Goal: Transaction & Acquisition: Purchase product/service

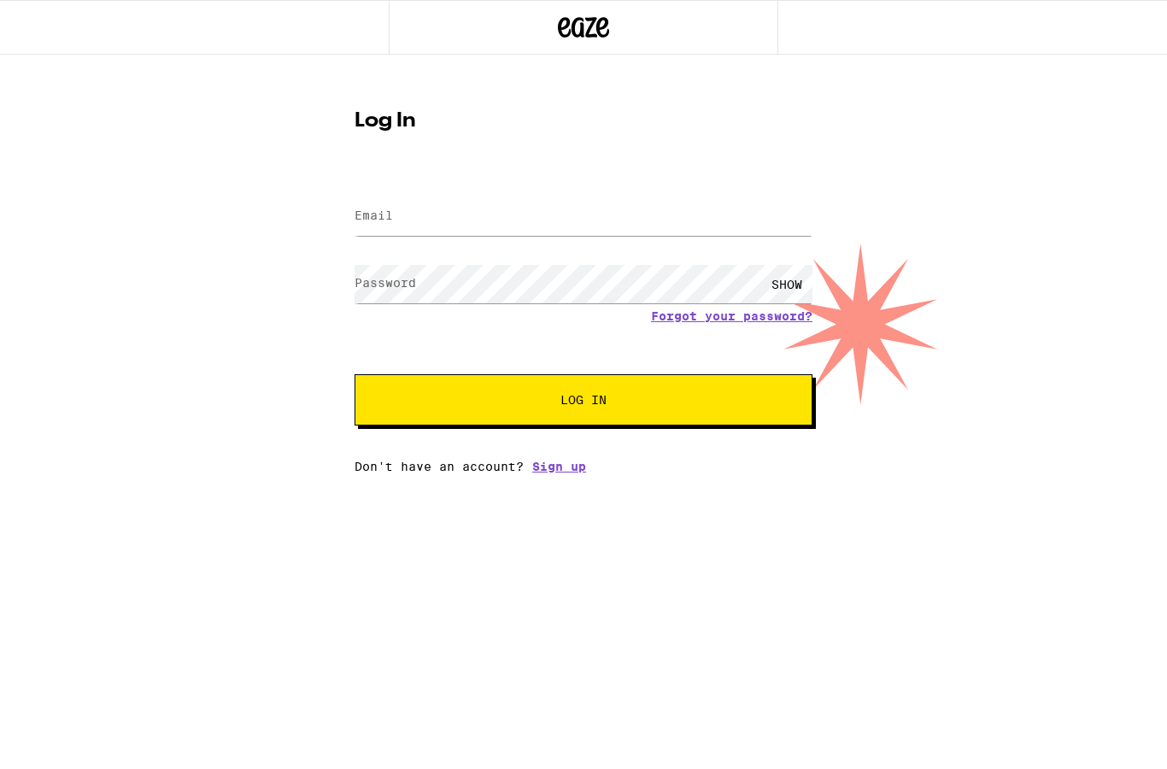
click at [372, 219] on label "Email" at bounding box center [374, 216] width 38 height 14
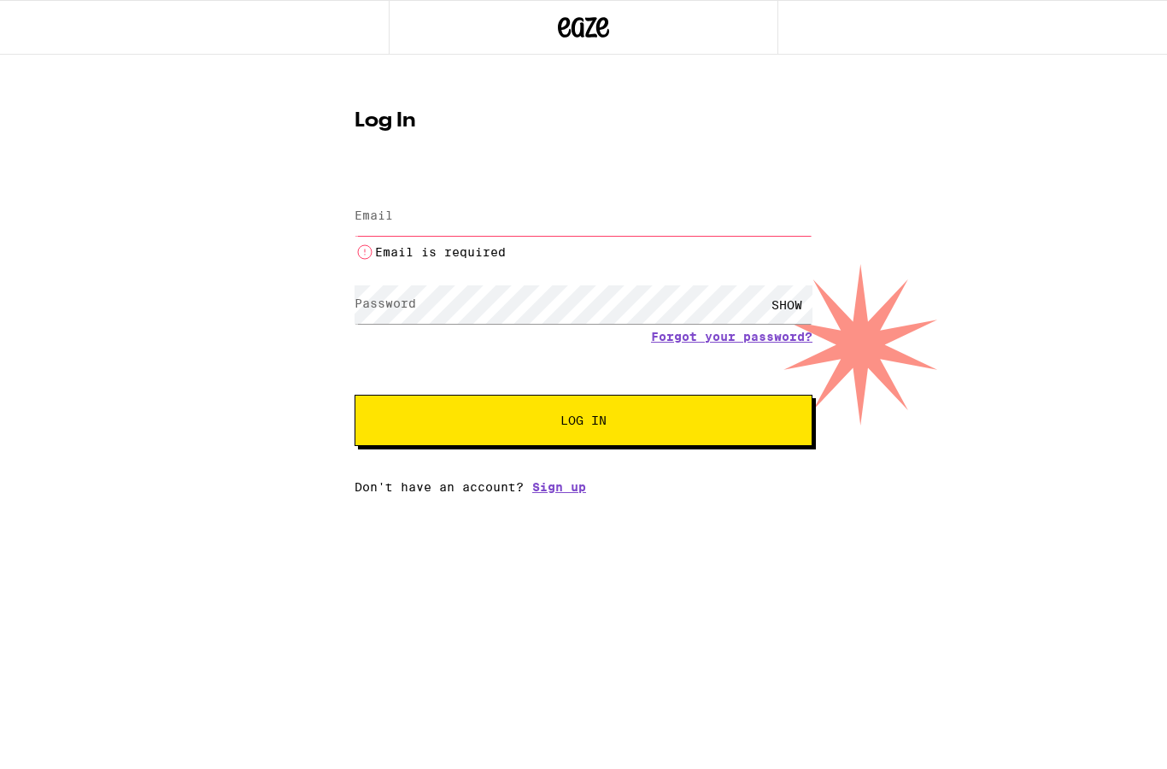
type input "[EMAIL_ADDRESS][DOMAIN_NAME]"
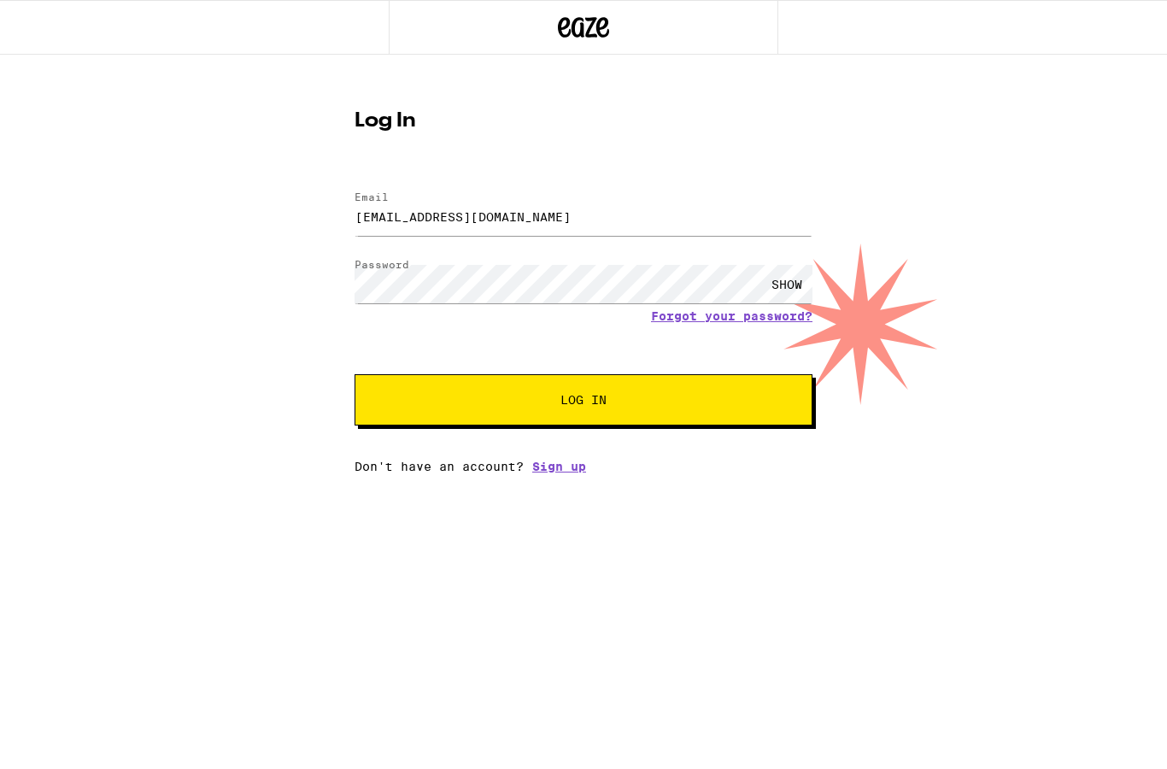
click at [587, 398] on span "Log In" at bounding box center [584, 400] width 46 height 12
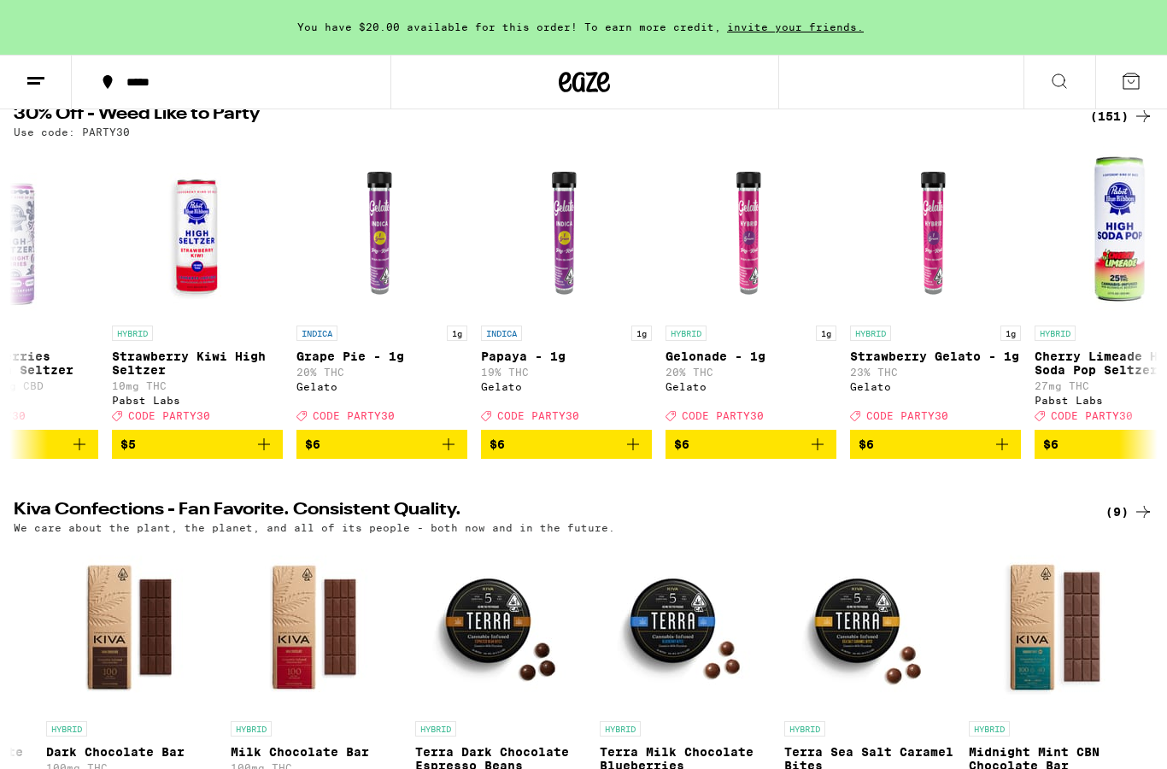
scroll to position [0, 1380]
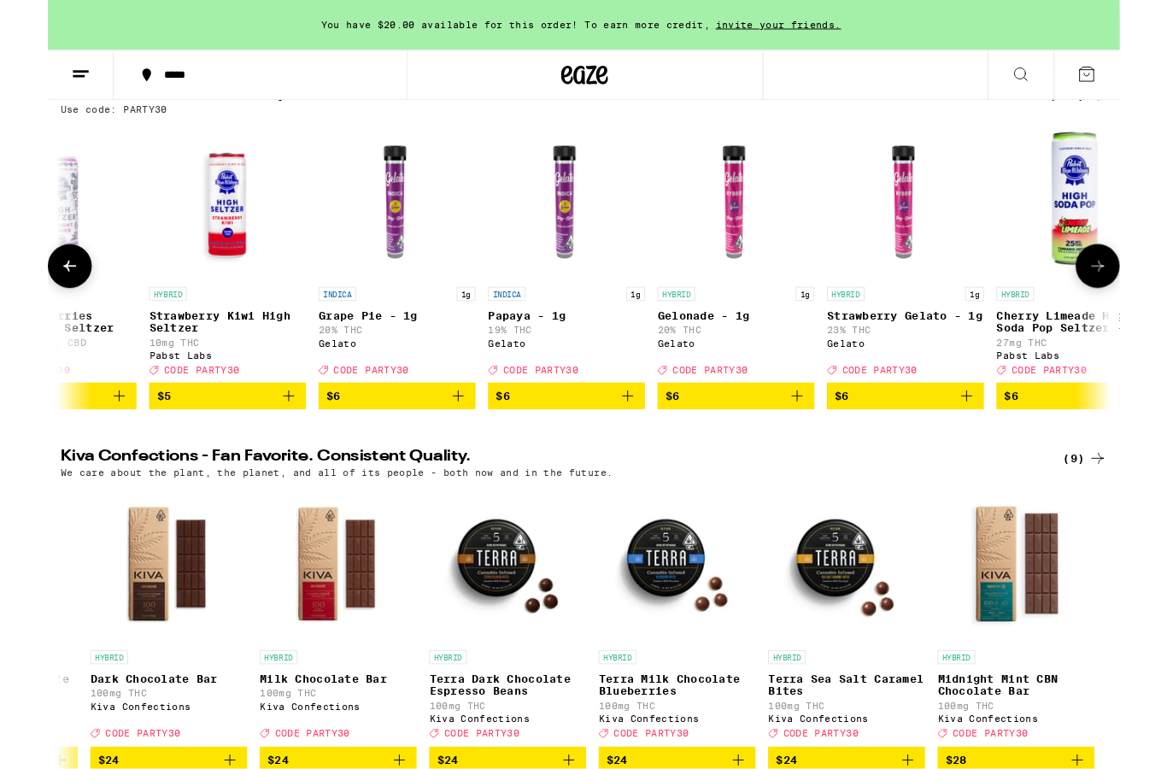
click at [326, 349] on p "Grape Pie - 1g" at bounding box center [380, 344] width 171 height 14
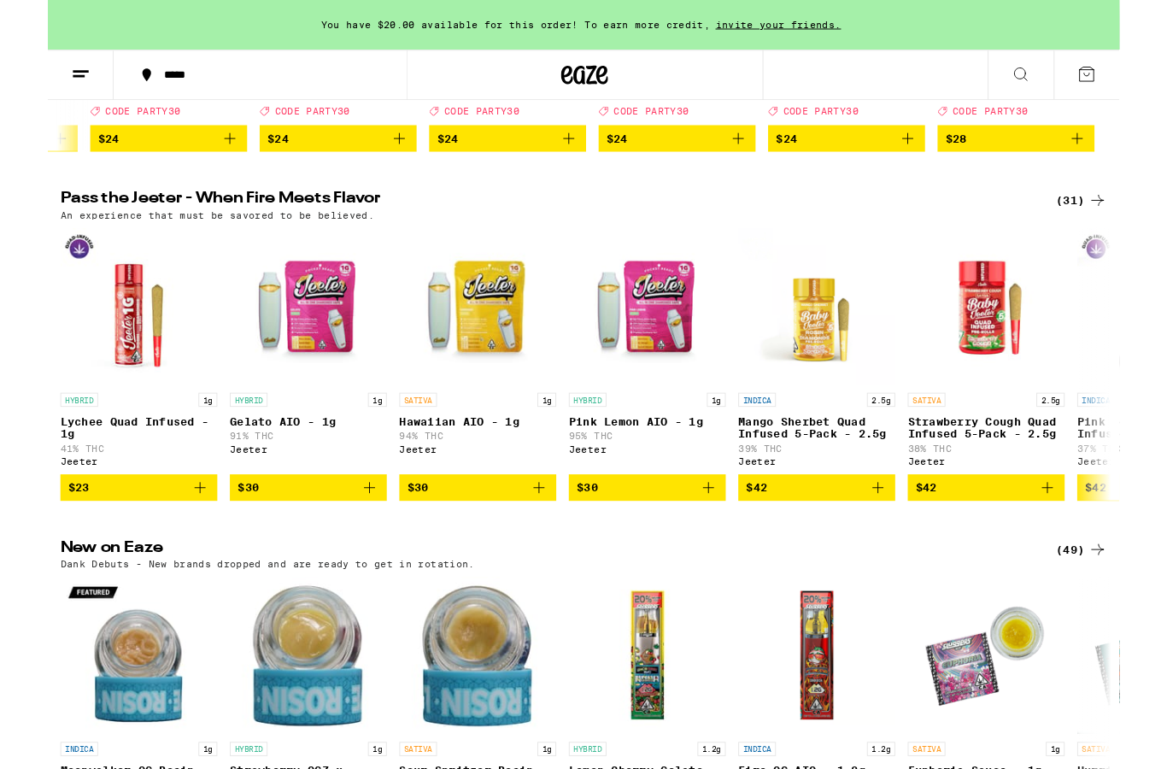
scroll to position [888, 0]
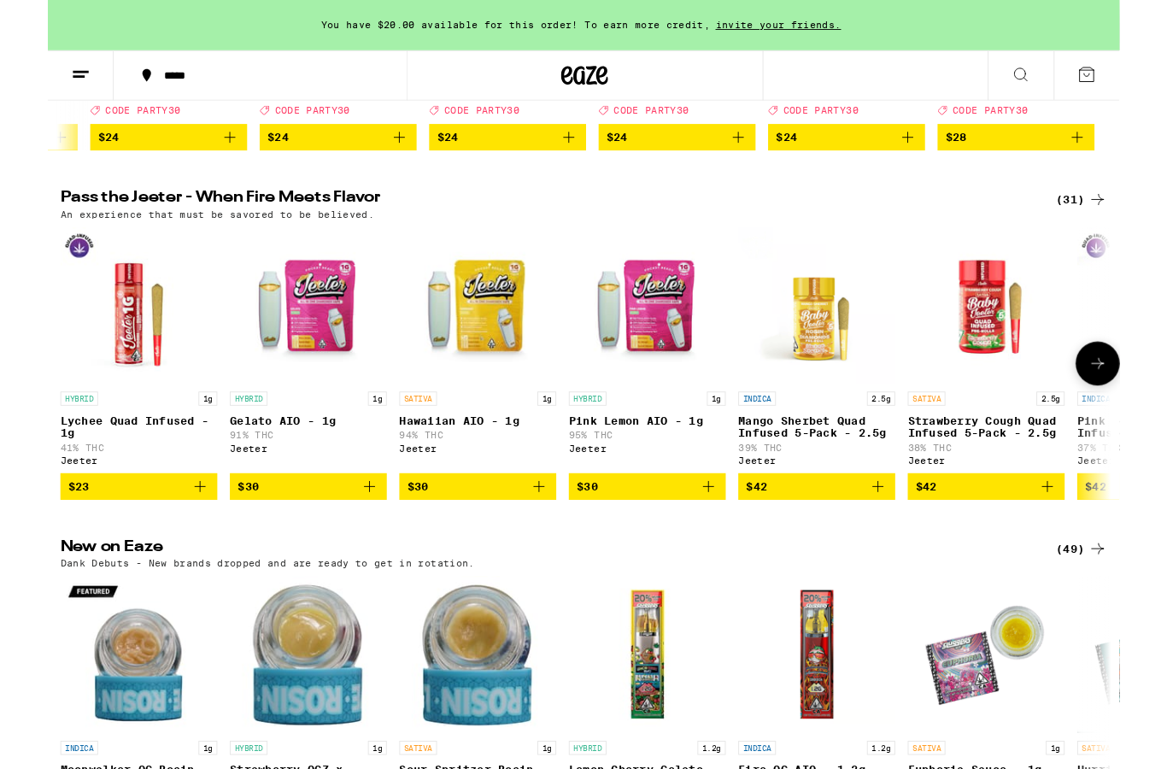
click at [456, 464] on p "Hawaiian AIO - 1g" at bounding box center [468, 457] width 171 height 14
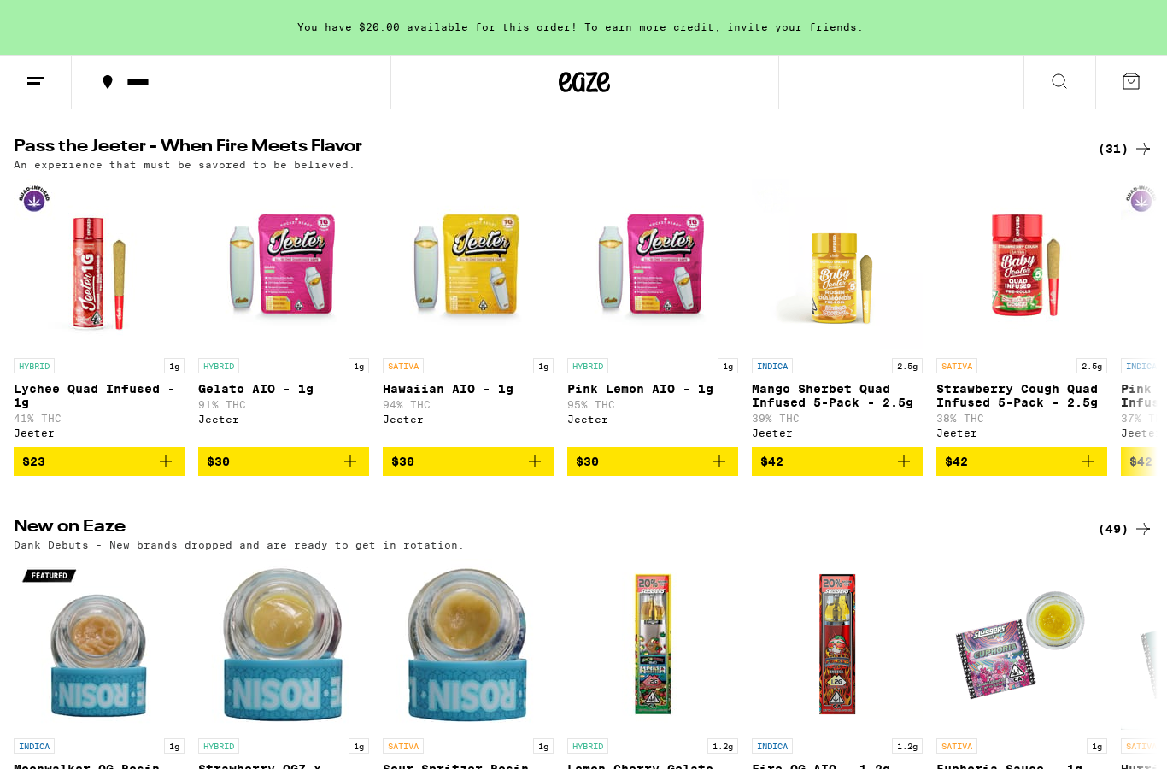
scroll to position [888, 0]
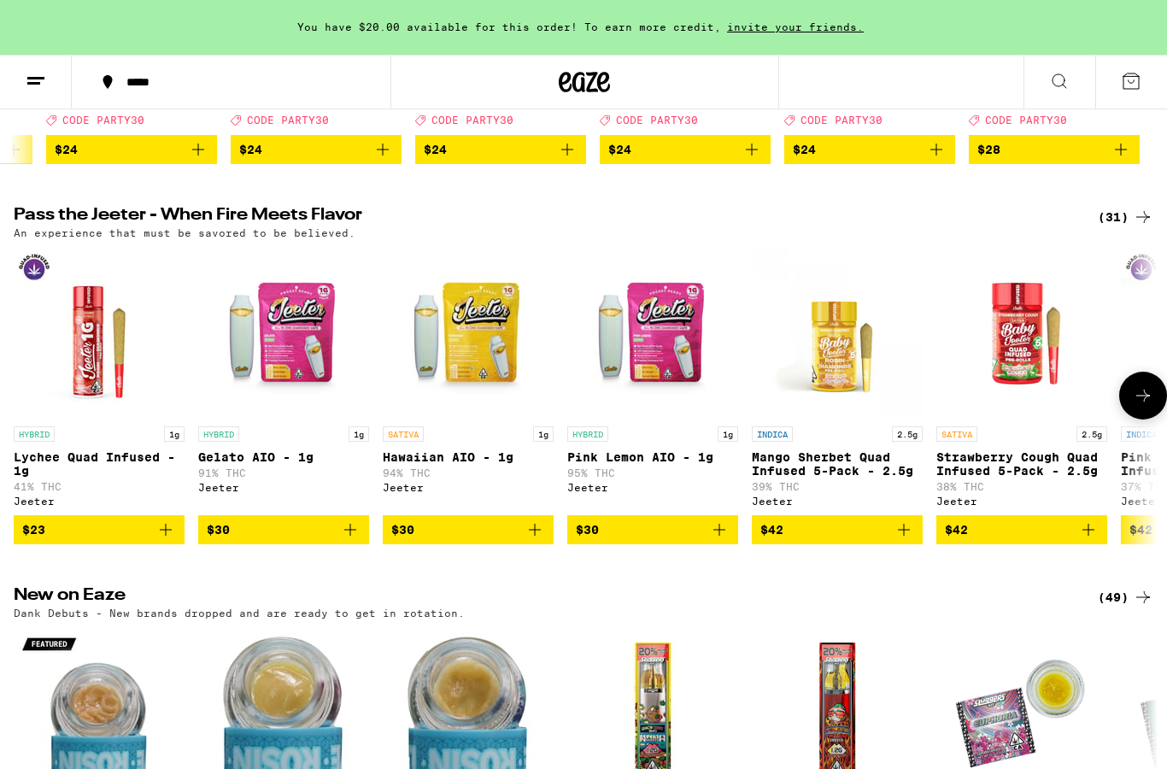
click at [469, 479] on p "94% THC" at bounding box center [468, 472] width 171 height 11
click at [539, 540] on icon "Add to bag" at bounding box center [535, 530] width 21 height 21
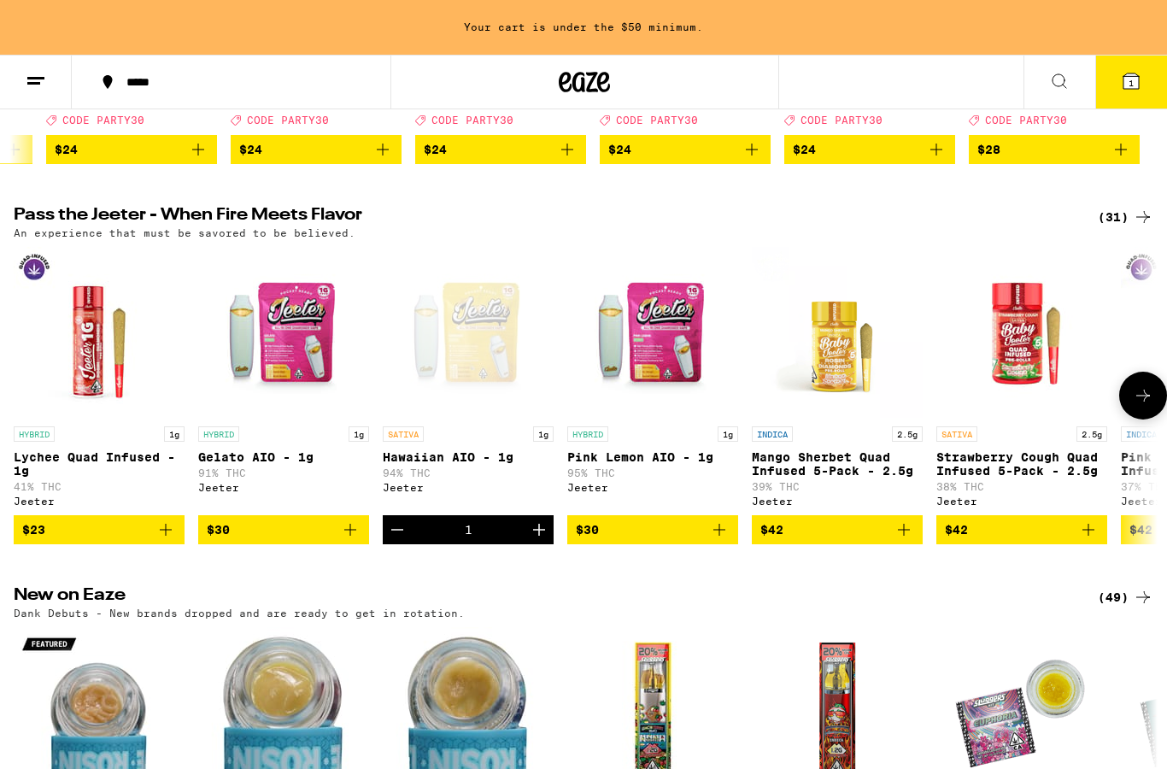
click at [679, 540] on span "$30" at bounding box center [653, 530] width 154 height 21
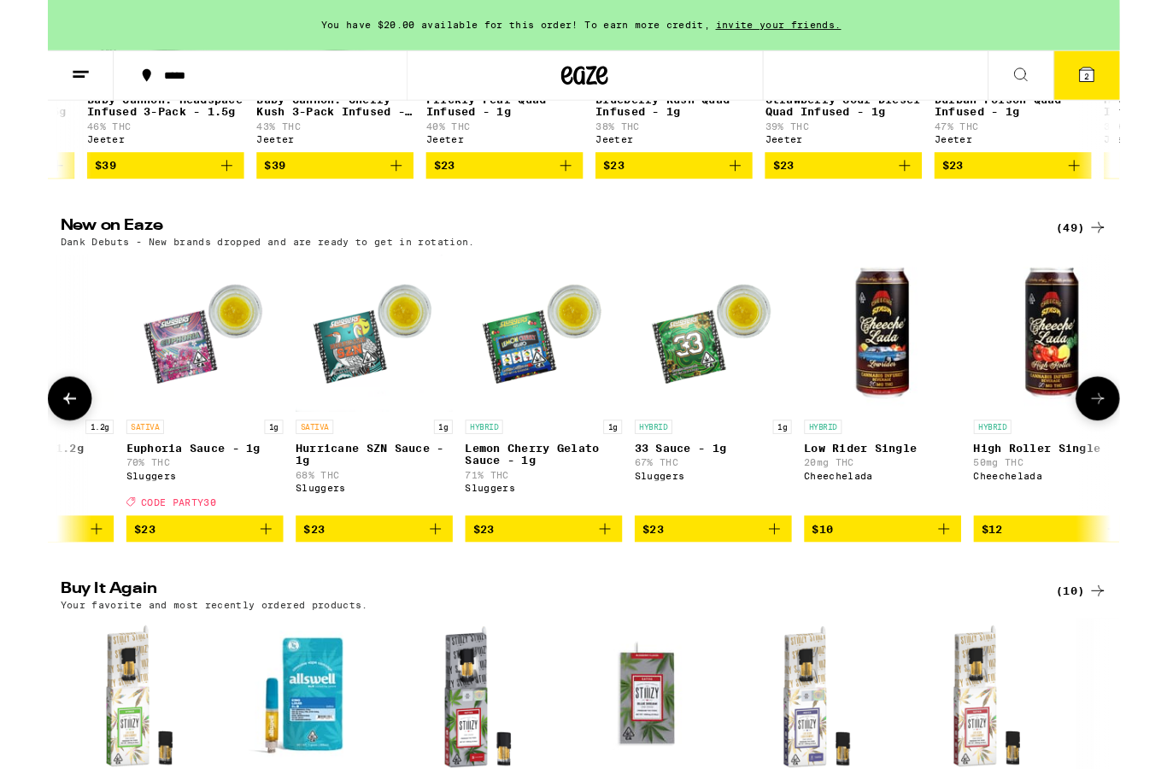
scroll to position [0, 854]
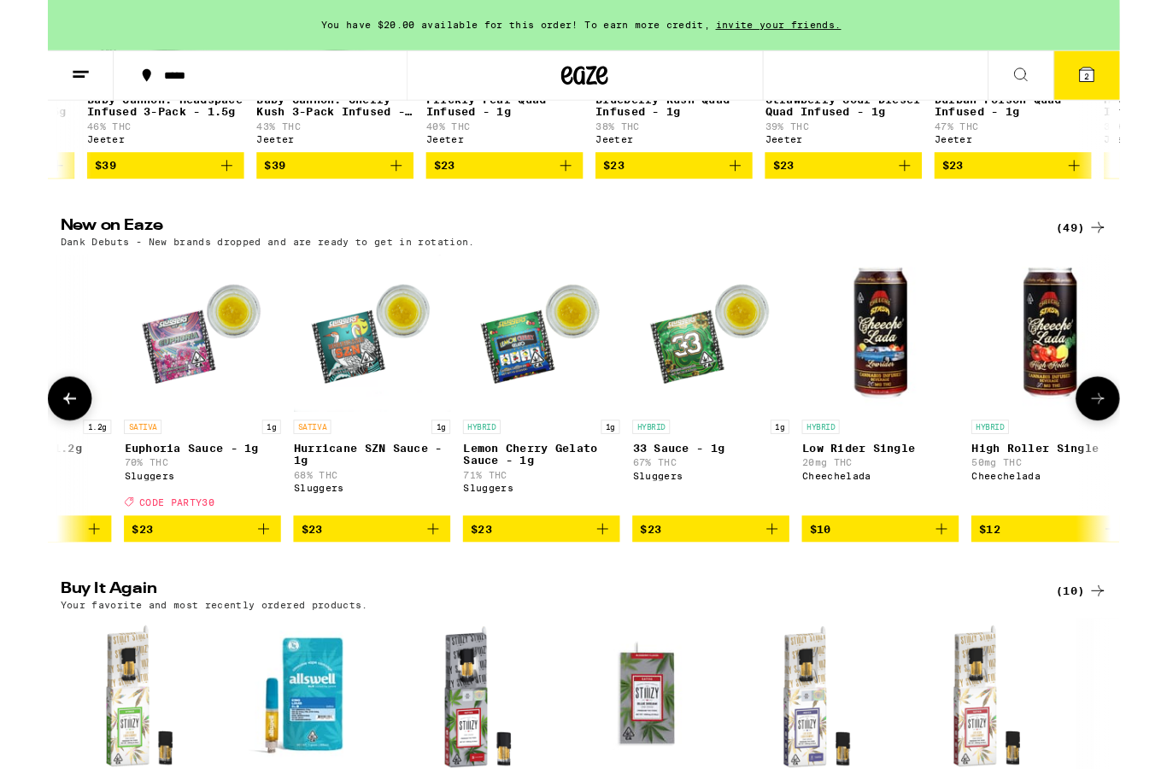
click at [684, 509] on p "67% THC" at bounding box center [722, 503] width 171 height 11
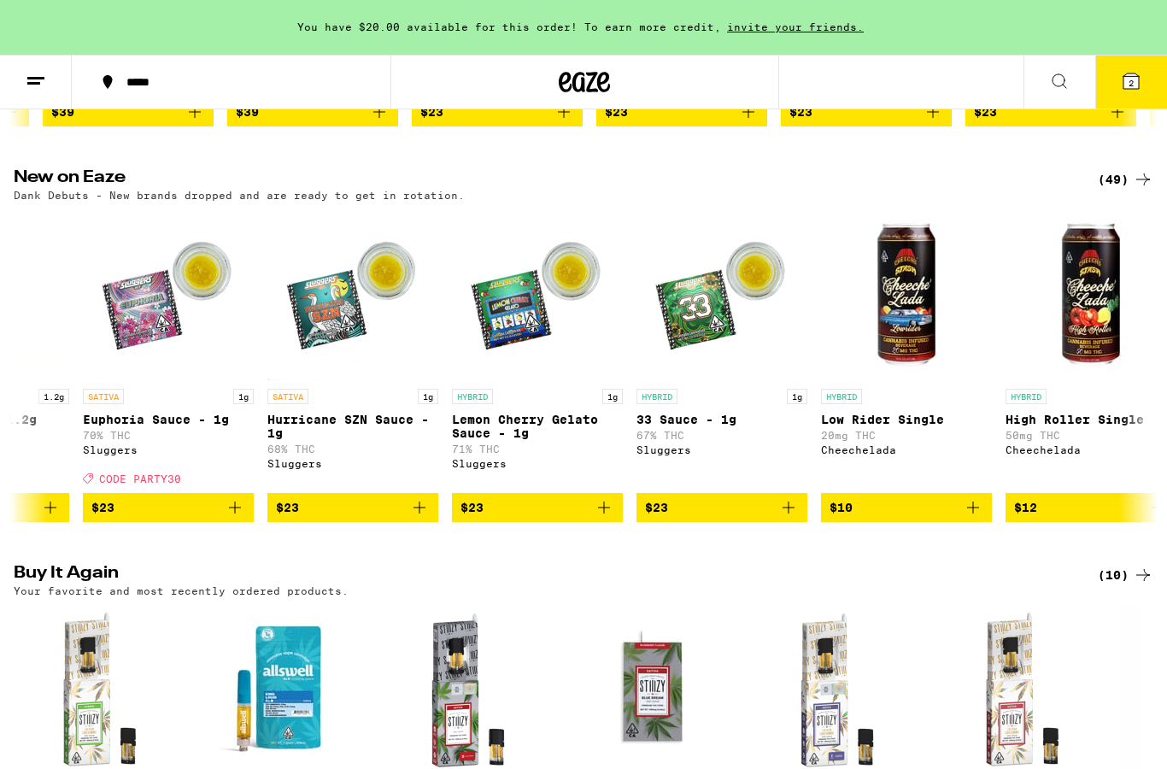
scroll to position [1237, 0]
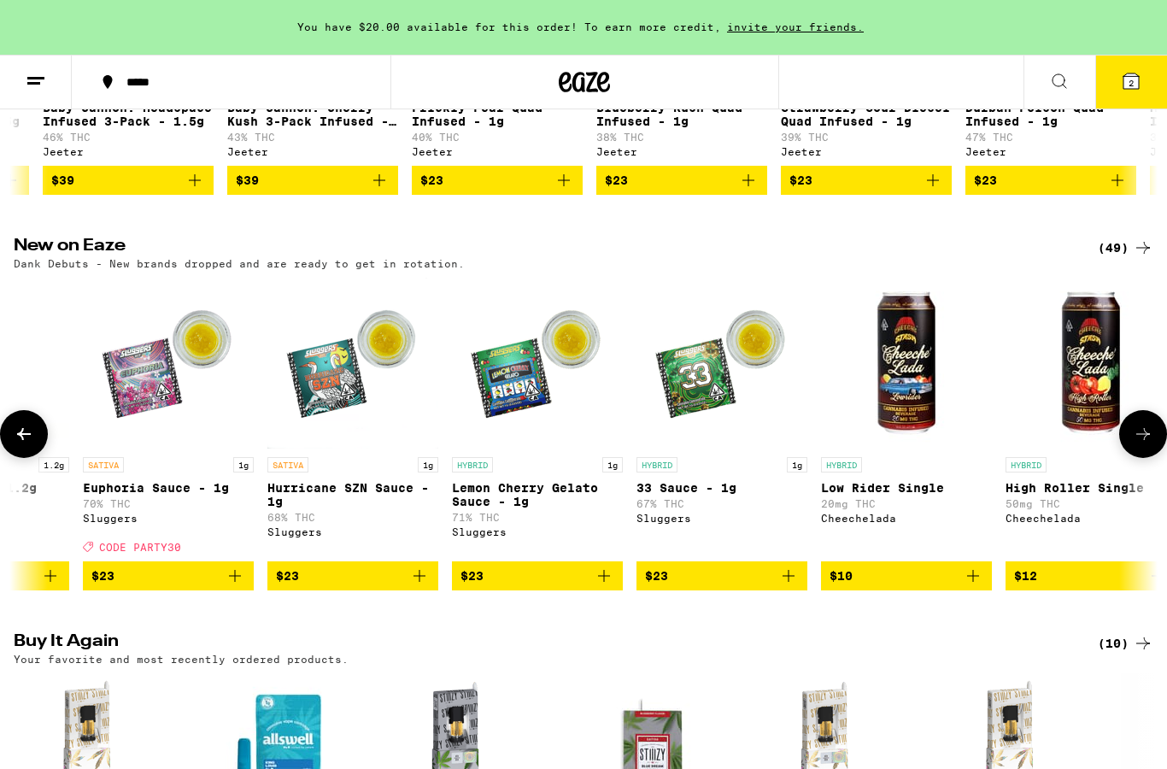
click at [671, 547] on div "HYBRID 1g 33 Sauce - 1g 67% THC Sluggers" at bounding box center [722, 505] width 171 height 96
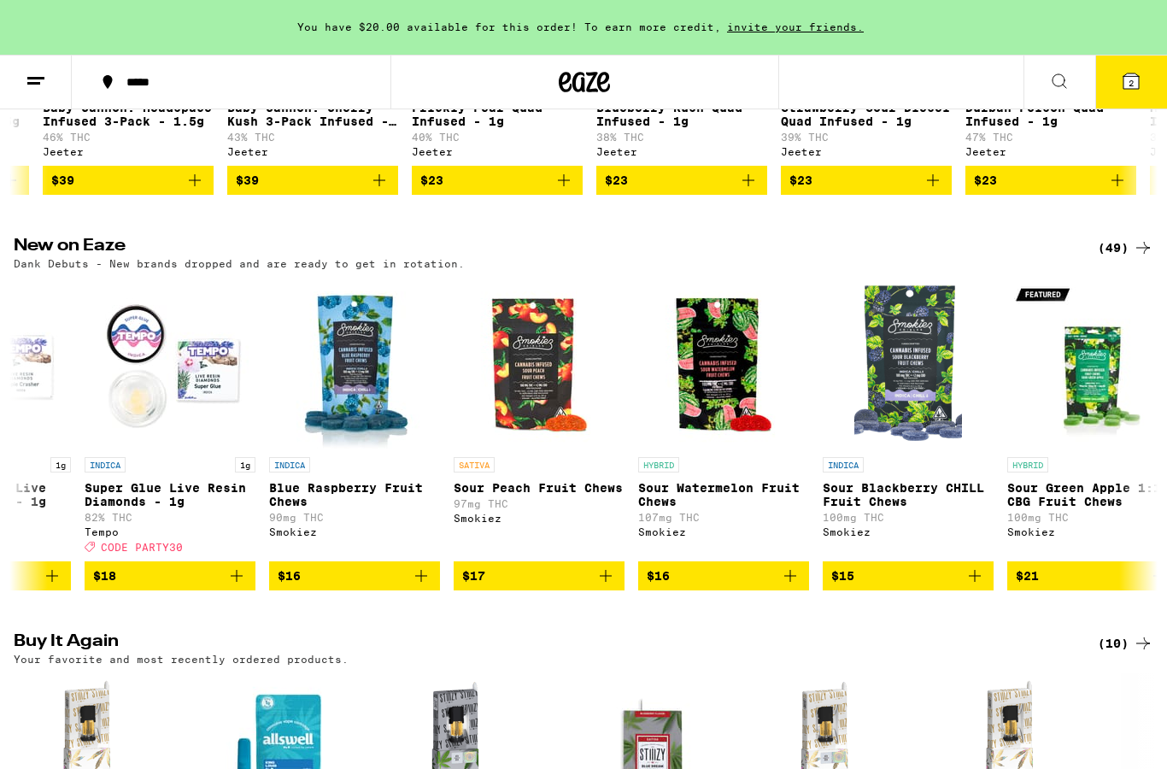
scroll to position [0, 6576]
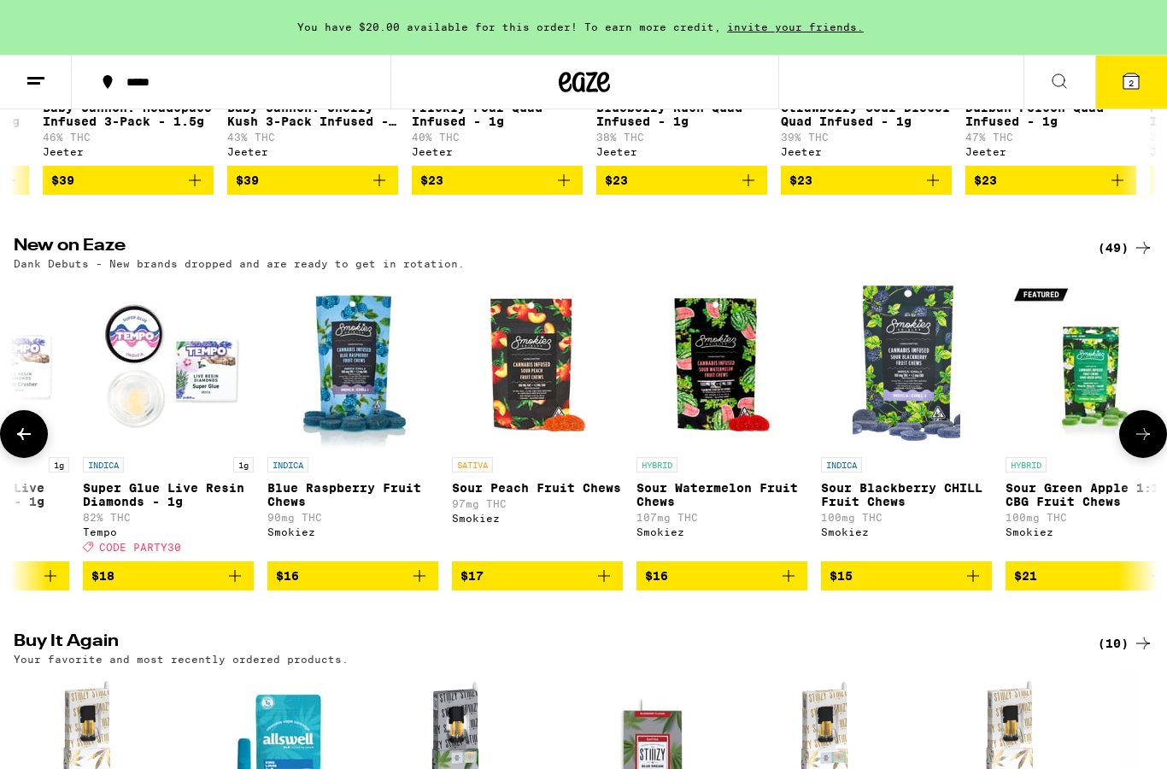
click at [556, 495] on p "Sour Peach Fruit Chews" at bounding box center [537, 488] width 171 height 14
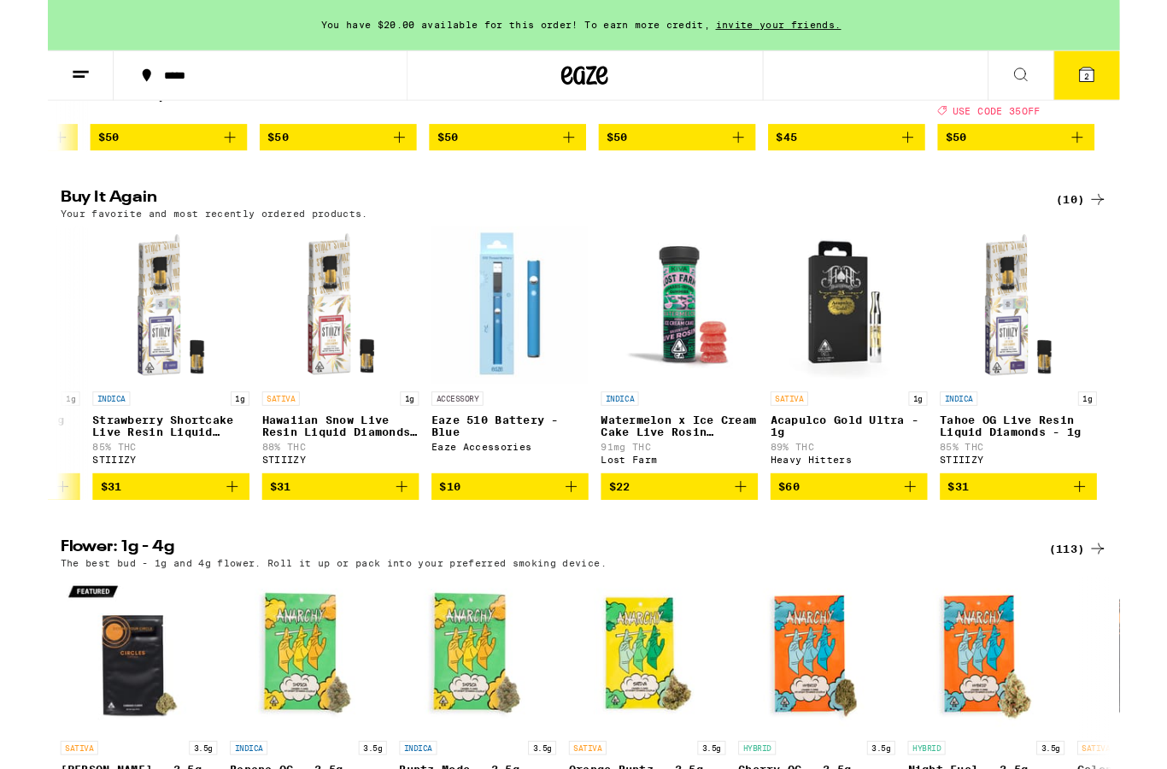
scroll to position [0, 704]
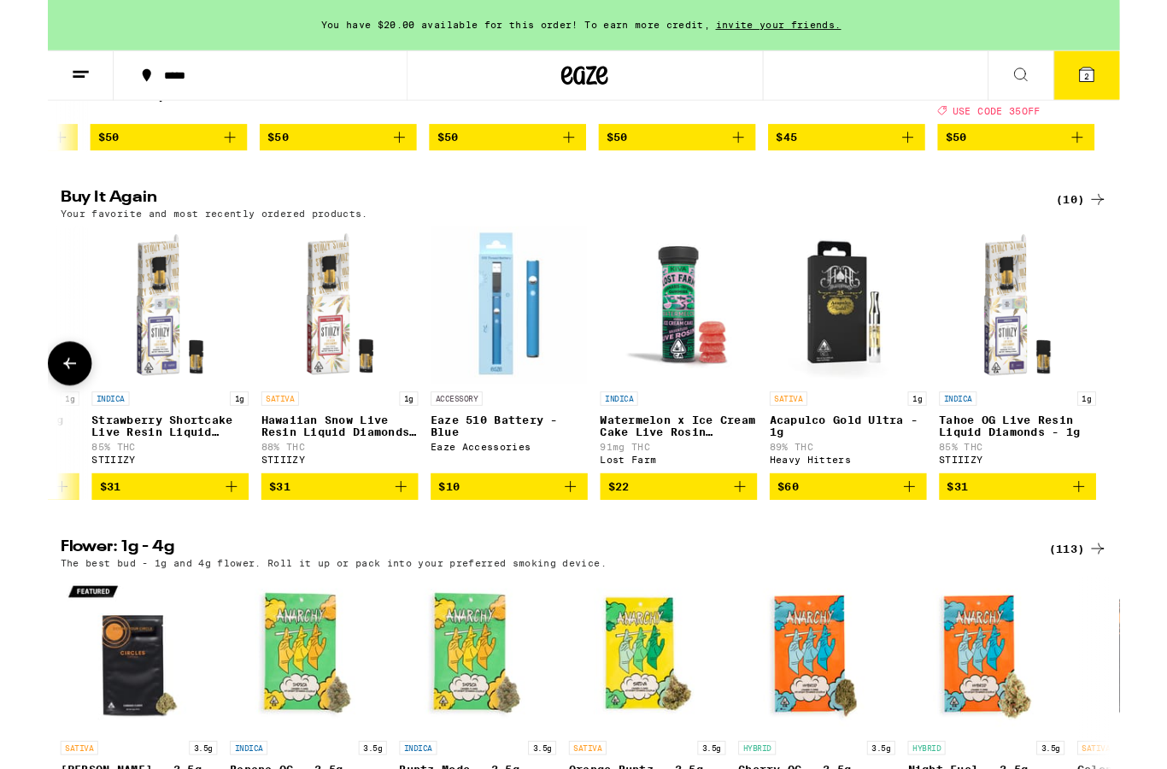
click at [503, 540] on span "$10" at bounding box center [503, 530] width 154 height 21
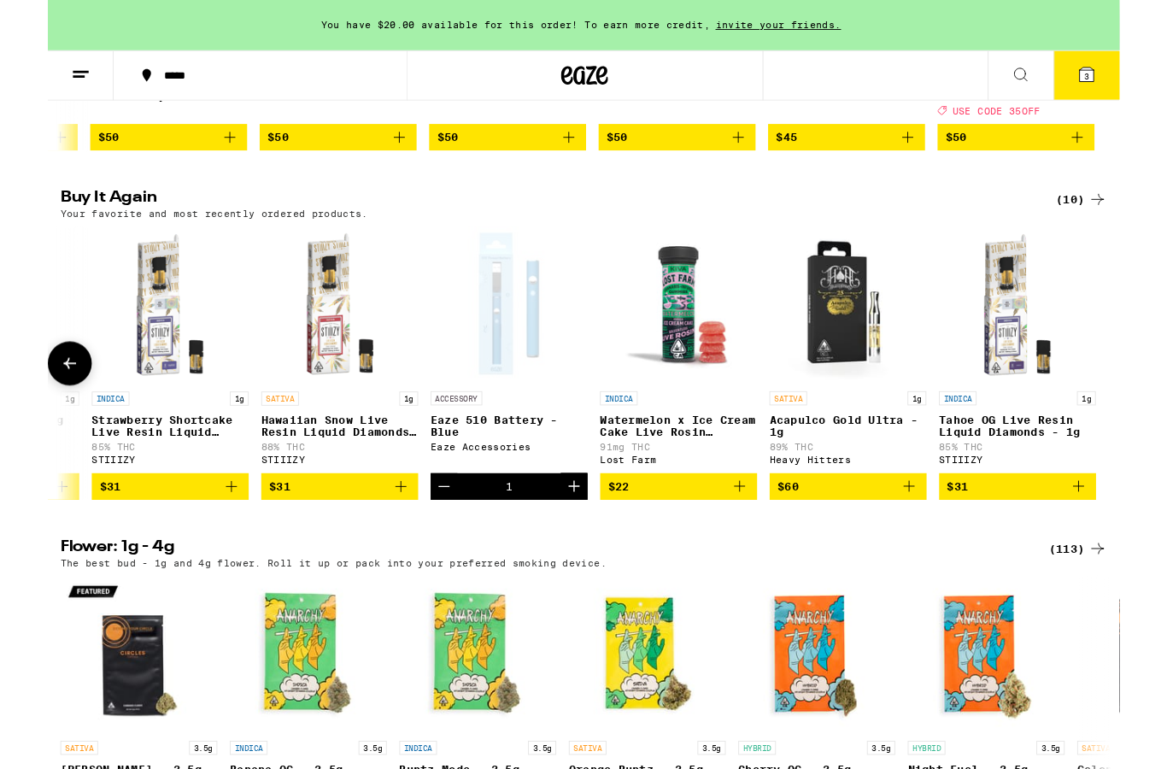
click at [887, 540] on span "$60" at bounding box center [872, 530] width 154 height 21
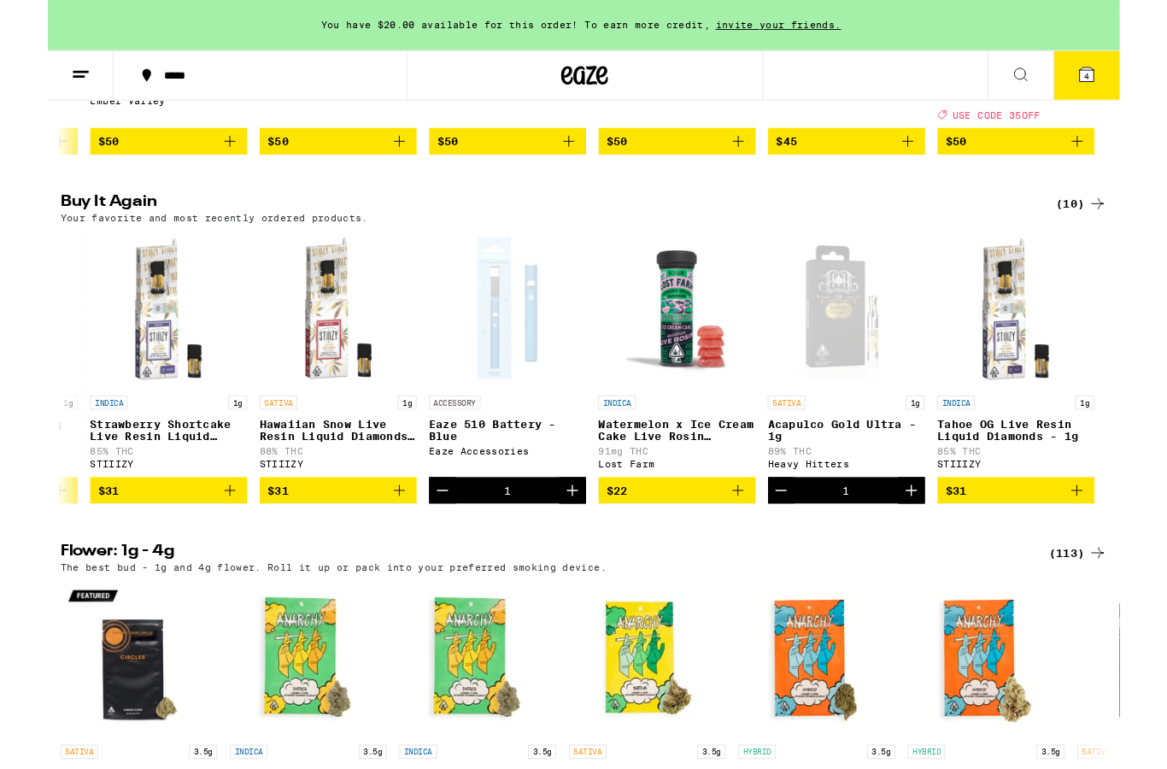
scroll to position [0, 706]
click at [124, 544] on span "$31" at bounding box center [132, 534] width 154 height 21
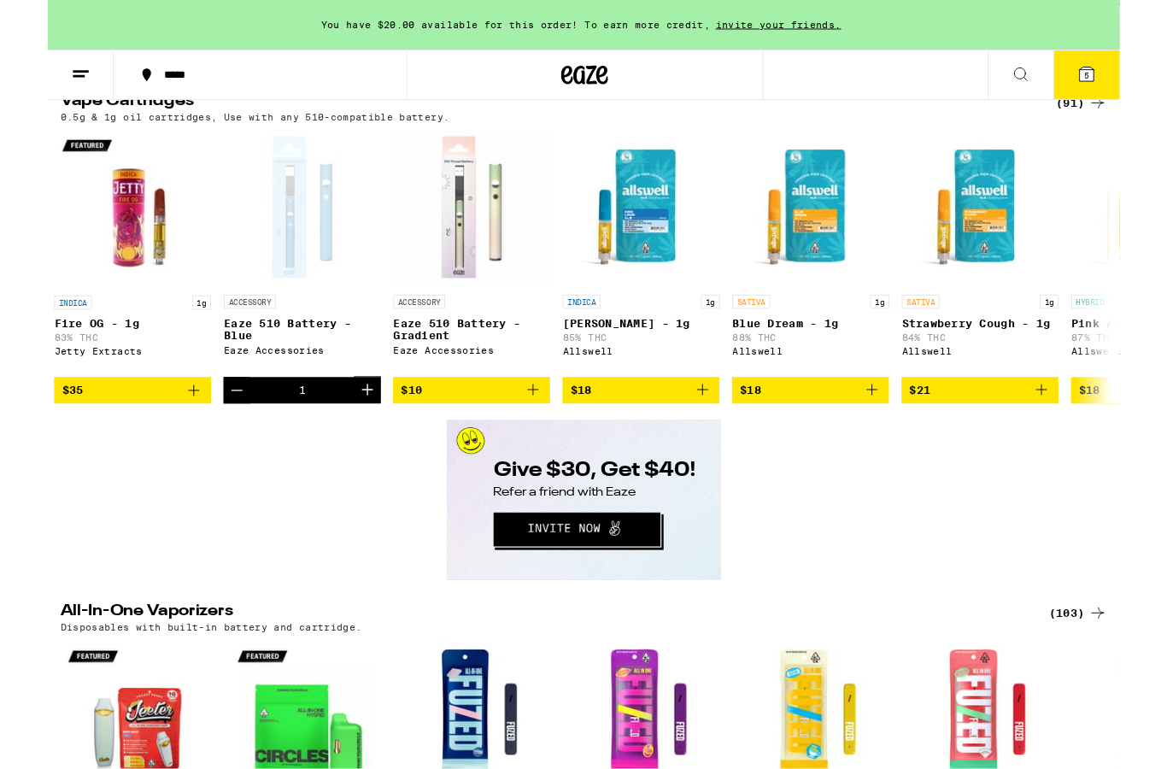
scroll to position [2911, 0]
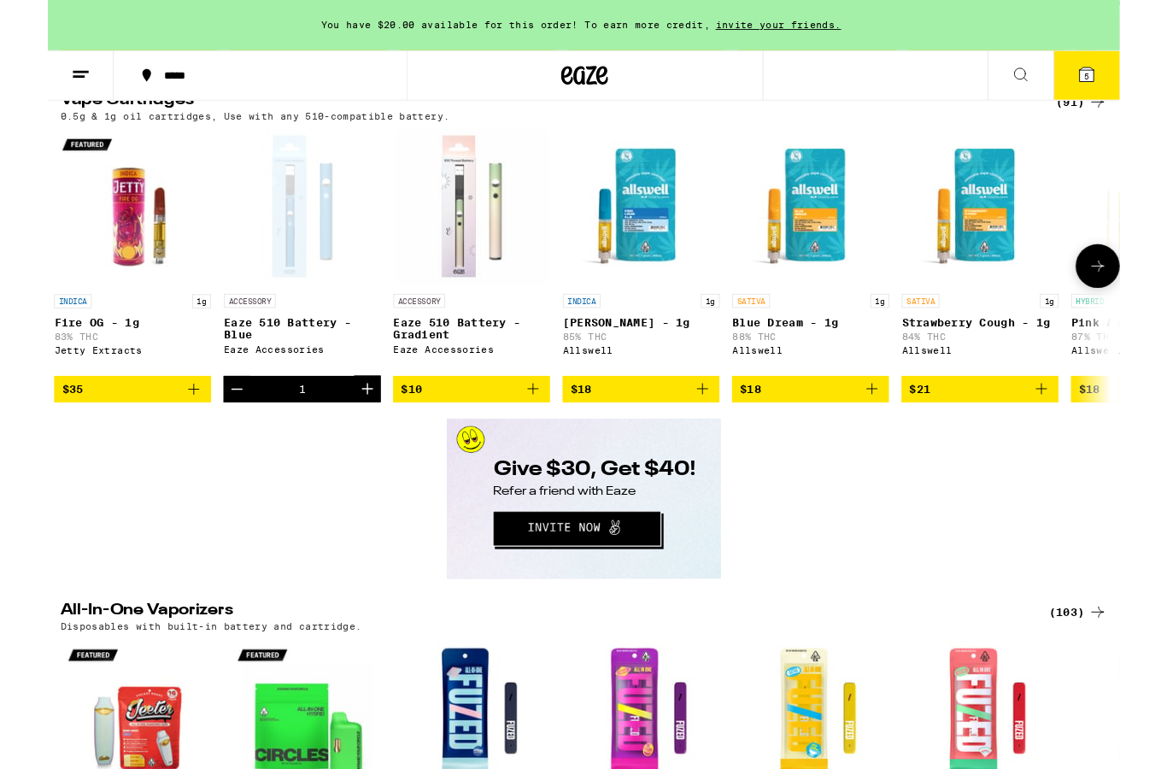
click at [82, 312] on img "Open page for Fire OG - 1g from Jetty Extracts" at bounding box center [92, 226] width 171 height 171
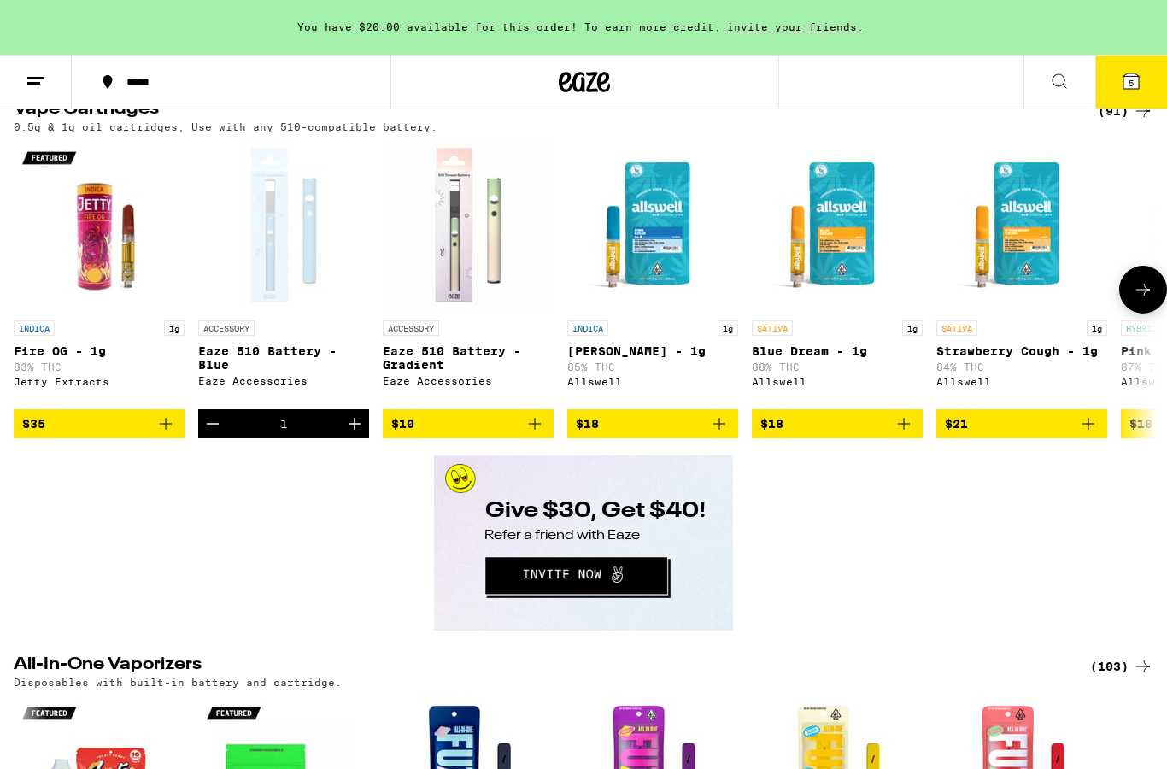
click at [96, 312] on img "Open page for Fire OG - 1g from Jetty Extracts" at bounding box center [99, 226] width 171 height 171
click at [452, 312] on img "Open page for Eaze 510 Battery - Gradient from Eaze Accessories" at bounding box center [468, 226] width 171 height 171
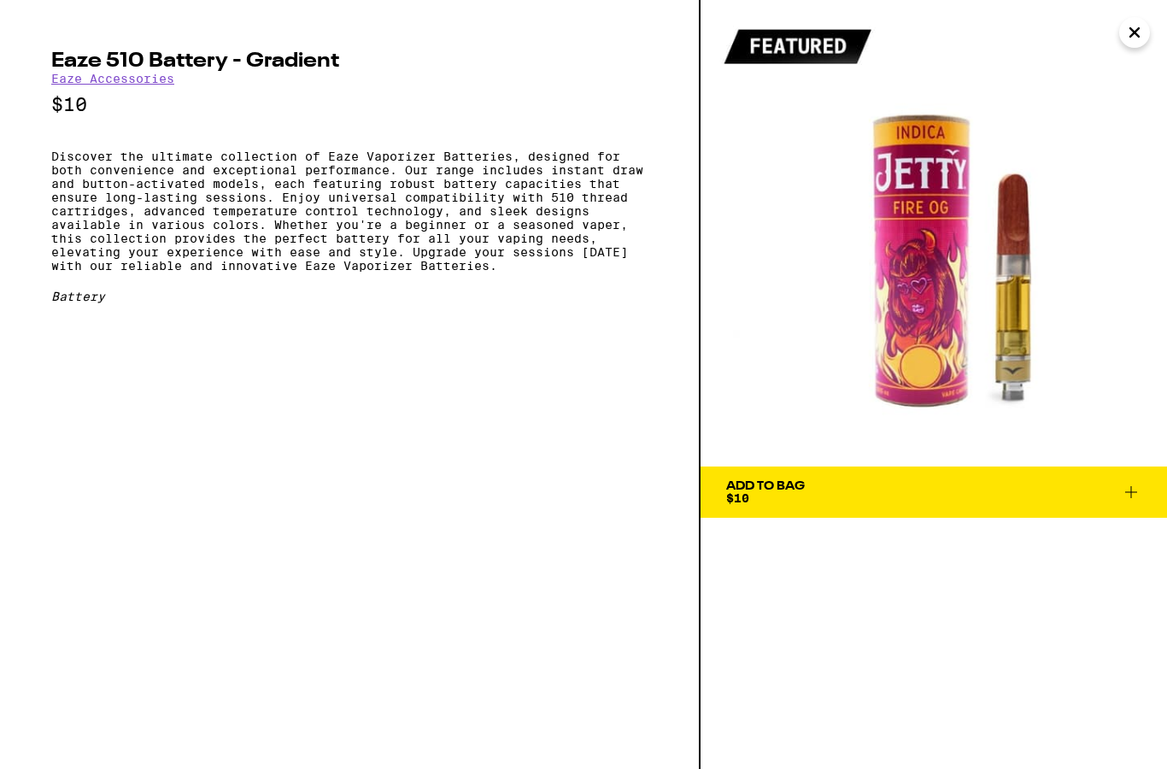
click at [452, 366] on div "Eaze 510 Battery - Gradient Eaze Accessories $10 Discover the ultimate collecti…" at bounding box center [350, 384] width 701 height 769
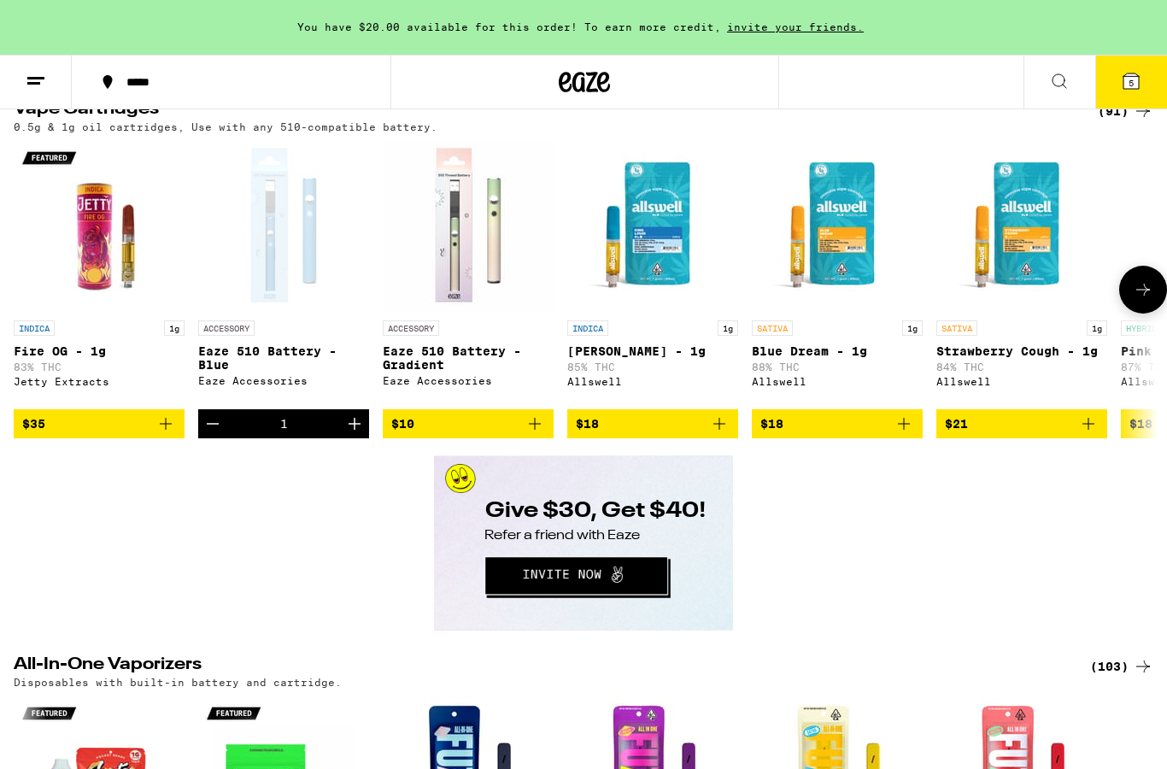
click at [463, 312] on img "Open page for Eaze 510 Battery - Gradient from Eaze Accessories" at bounding box center [468, 226] width 171 height 171
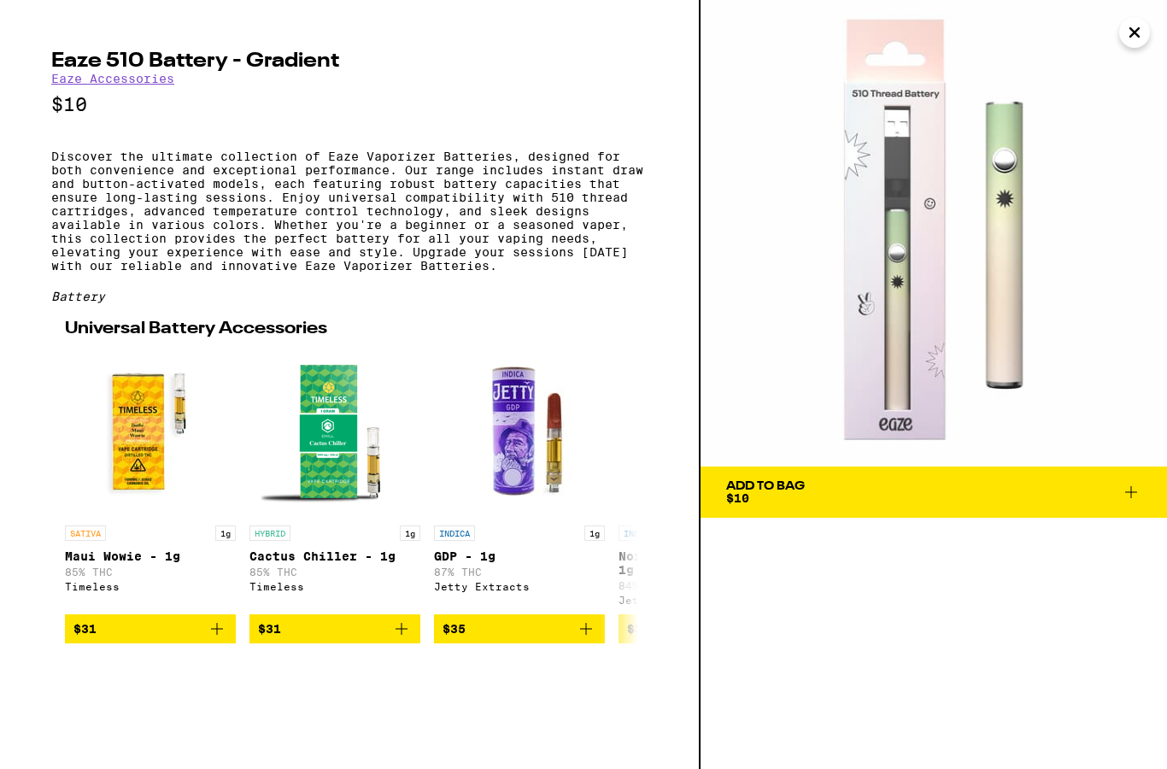
click at [125, 85] on link "Eaze Accessories" at bounding box center [112, 79] width 123 height 14
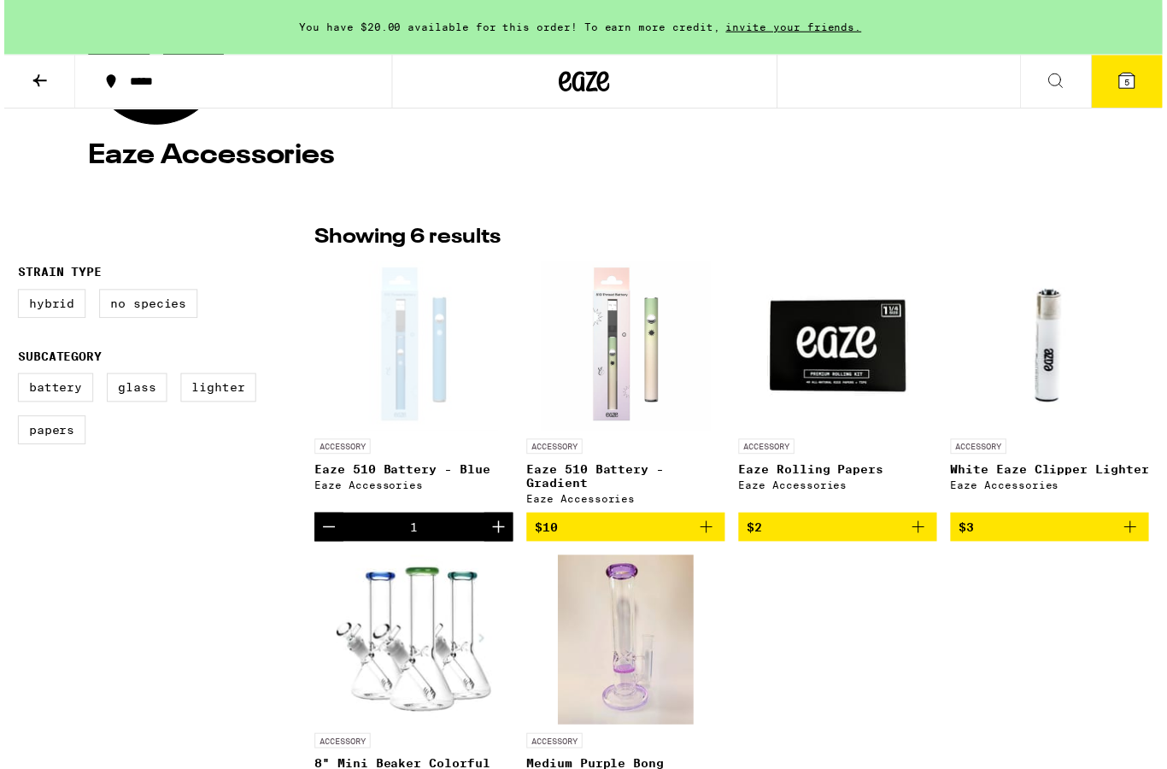
scroll to position [302, 0]
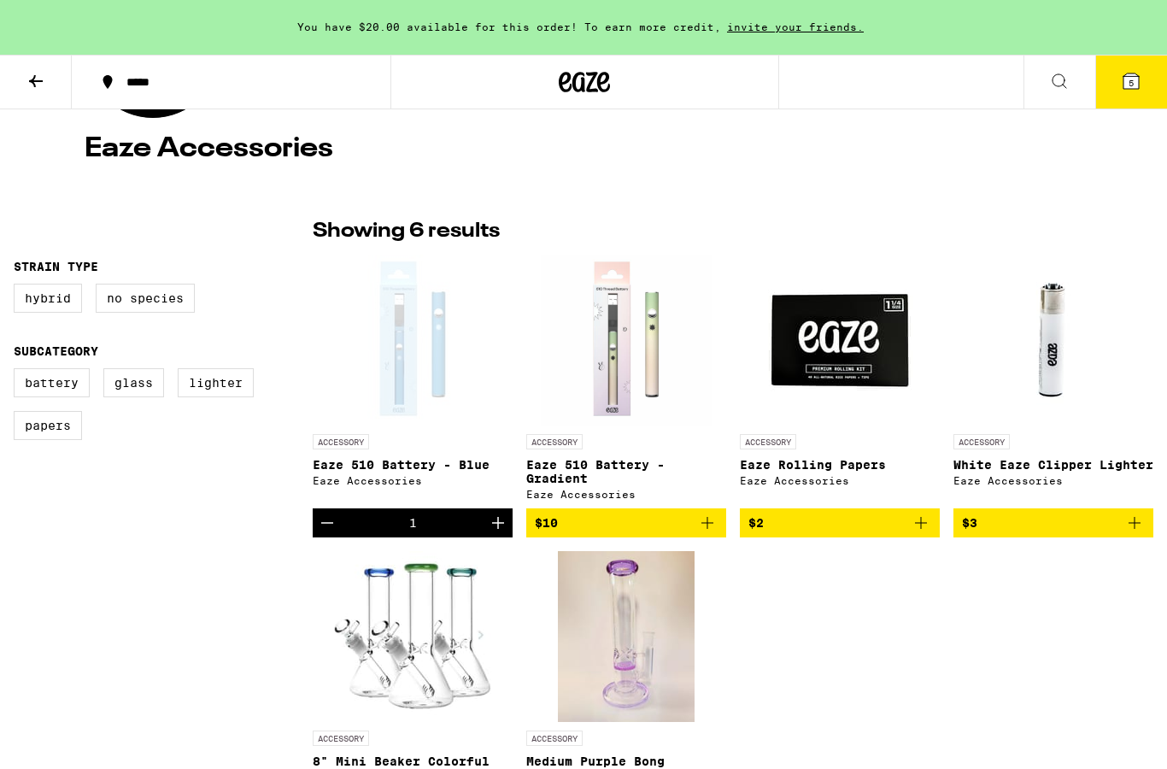
click at [38, 79] on icon at bounding box center [36, 81] width 21 height 21
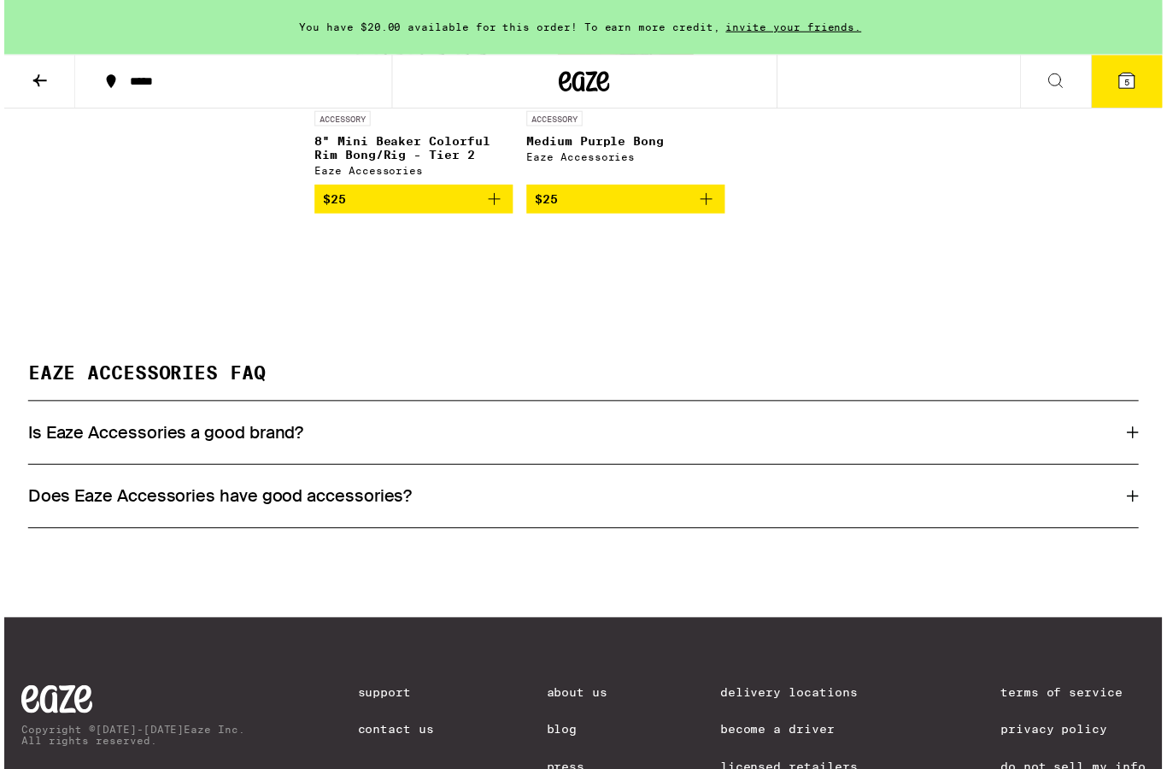
scroll to position [926, 0]
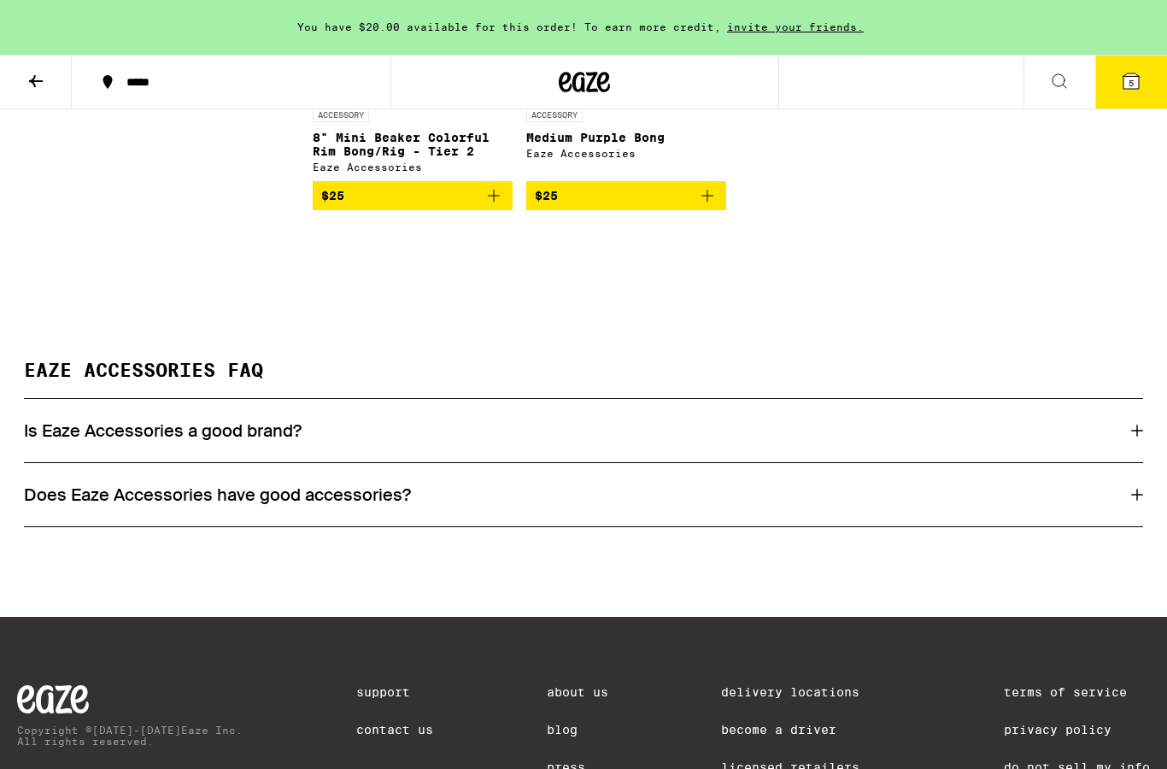
click at [380, 526] on div "Does Eaze Accessories have good accessories?" at bounding box center [584, 494] width 1120 height 63
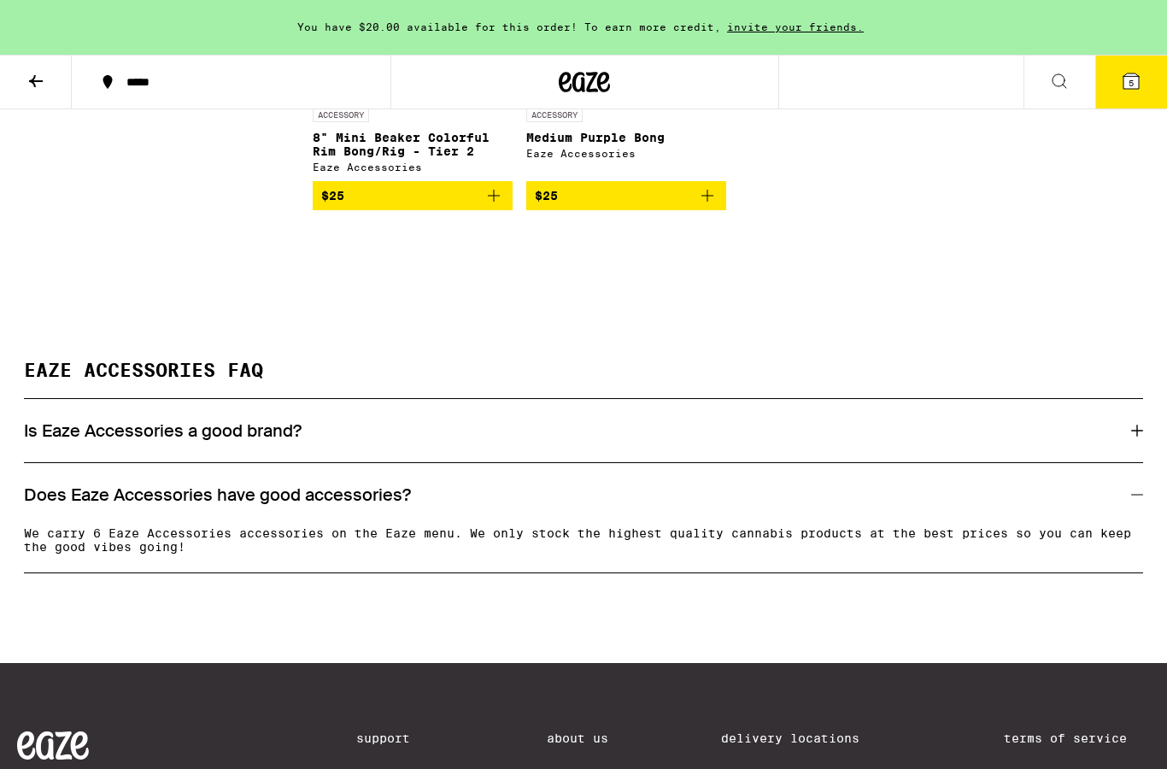
click at [609, 442] on div "Is Eaze Accessories a good brand?" at bounding box center [584, 431] width 1120 height 22
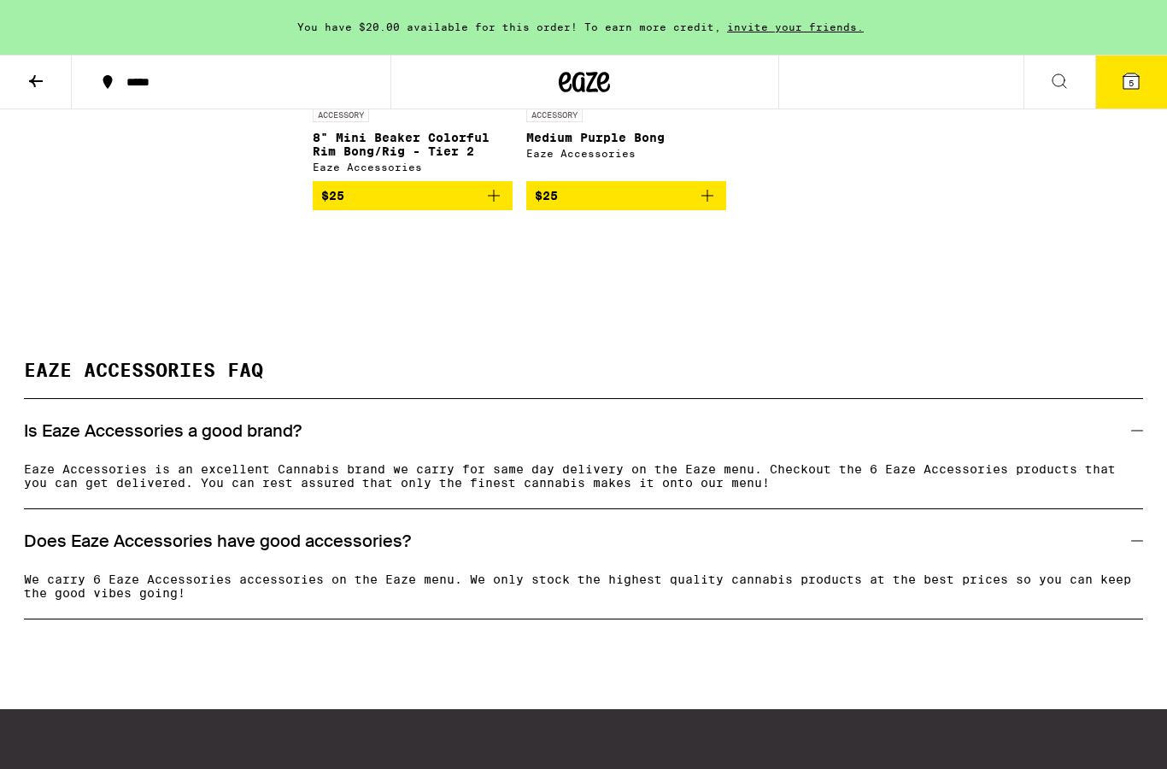
click at [41, 85] on icon at bounding box center [36, 81] width 21 height 21
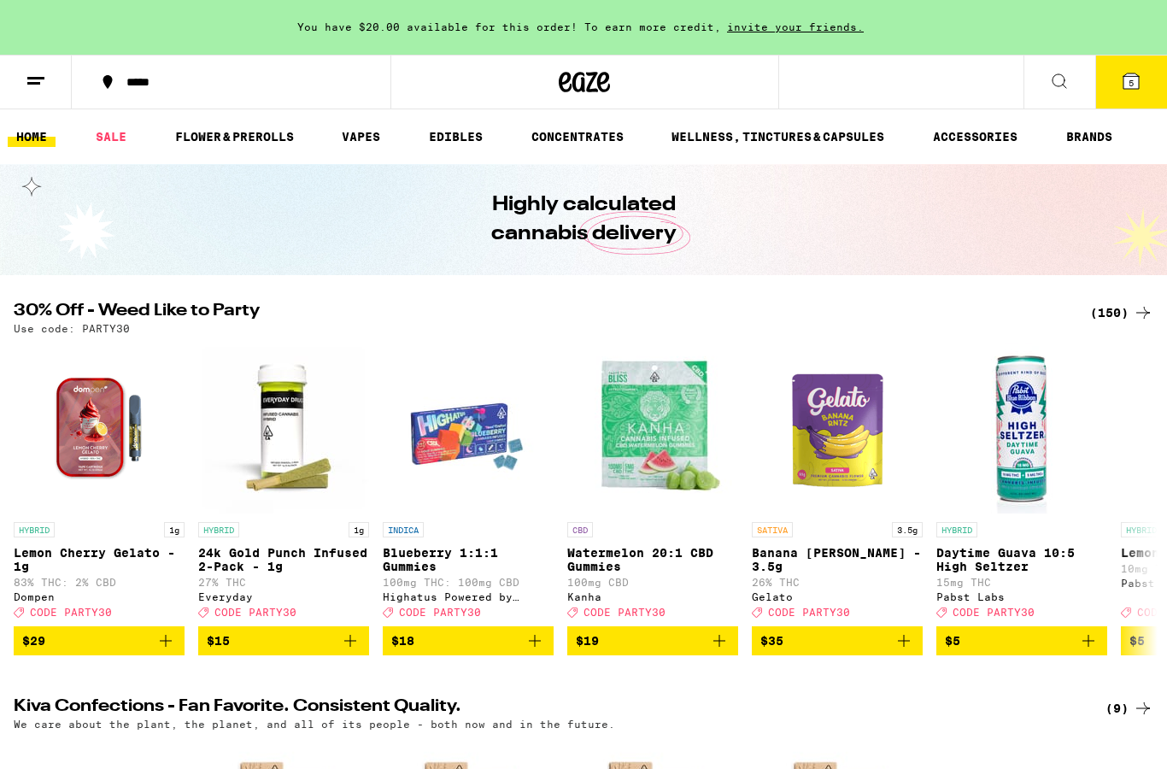
click at [986, 132] on link "ACCESSORIES" at bounding box center [976, 136] width 102 height 21
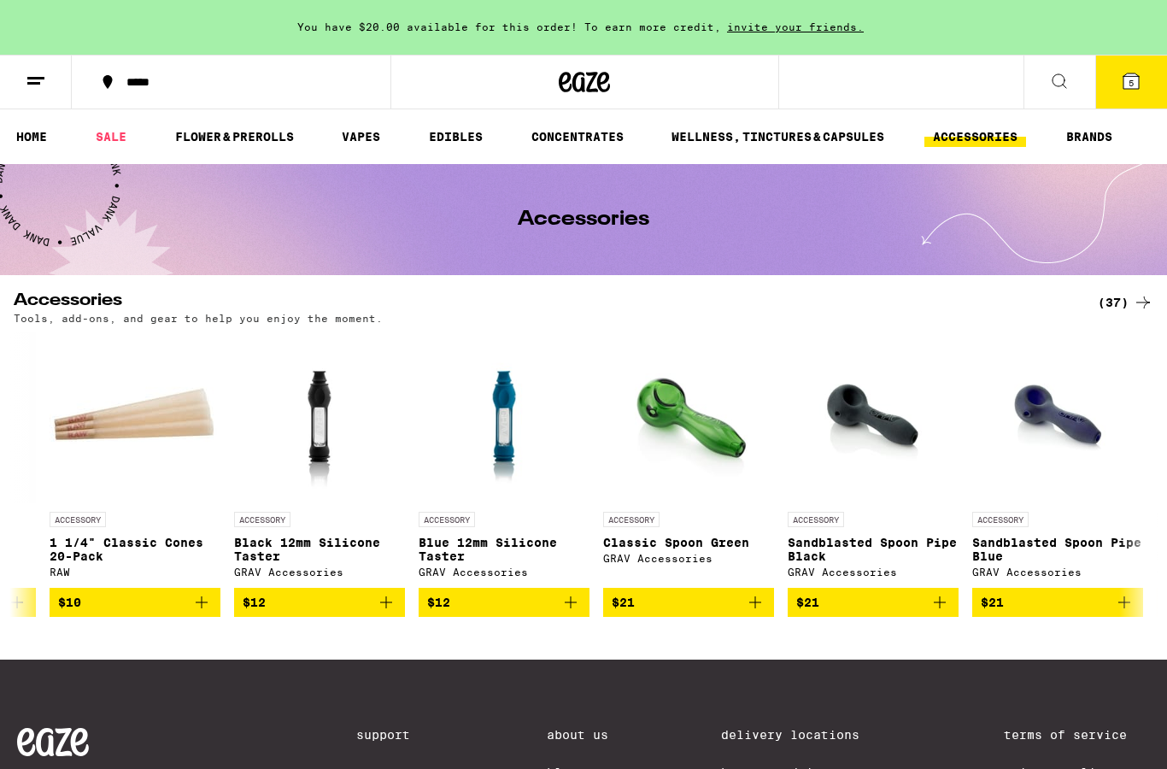
scroll to position [0, 2549]
click at [501, 420] on img "Open page for Blue 12mm Silicone Taster from GRAV Accessories" at bounding box center [503, 417] width 128 height 171
click at [504, 421] on img "Open page for Blue 12mm Silicone Taster from GRAV Accessories" at bounding box center [503, 417] width 128 height 171
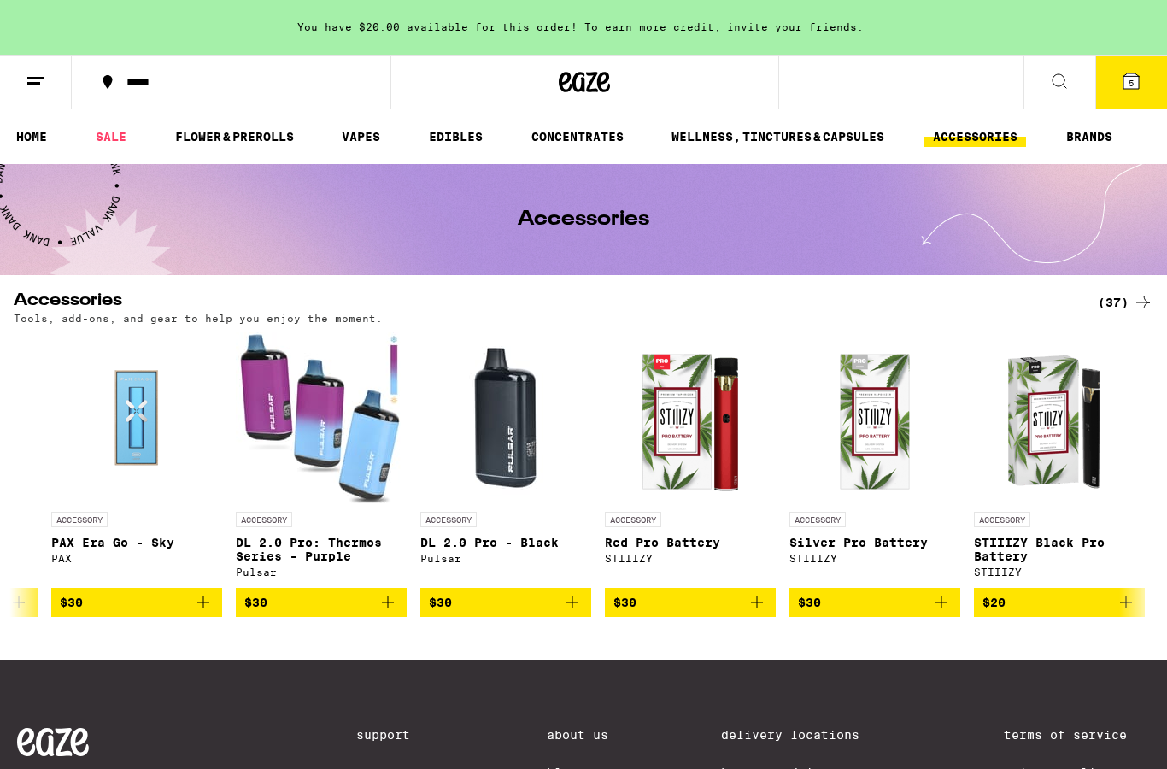
scroll to position [0, 4947]
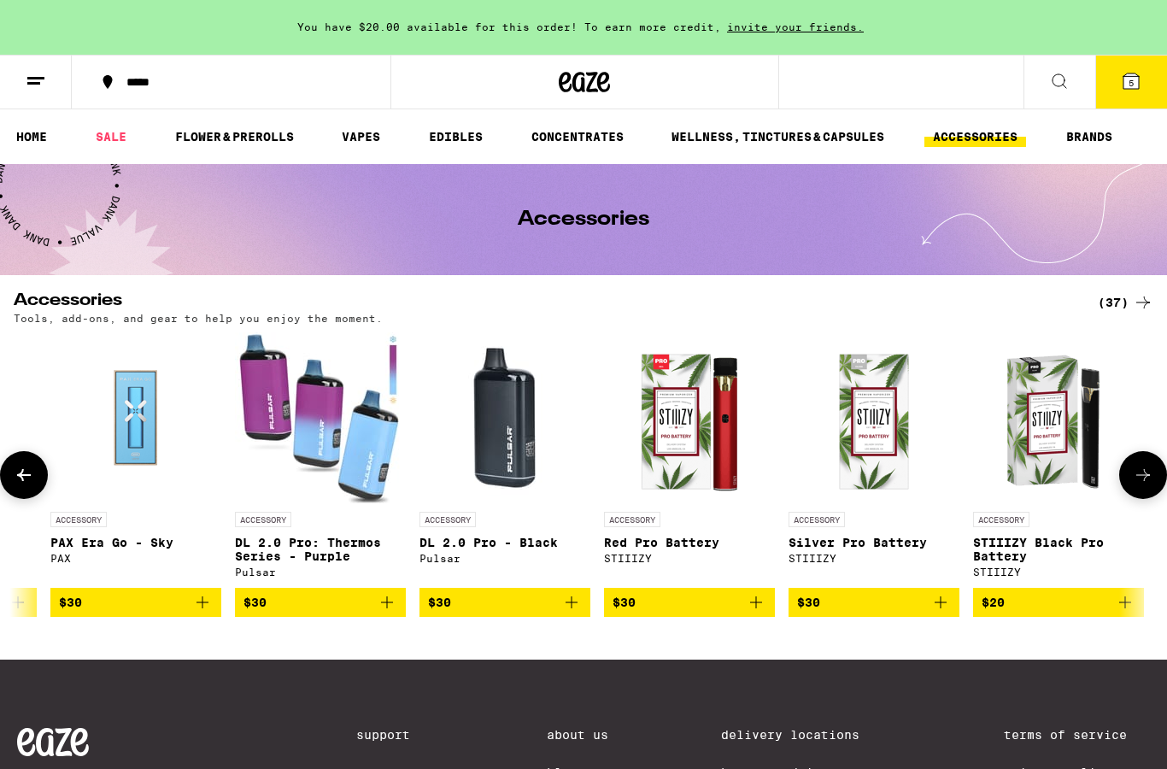
click at [506, 438] on img "Open page for DL 2.0 Pro - Black from Pulsar" at bounding box center [505, 417] width 171 height 171
click at [507, 426] on img "Open page for DL 2.0 Pro - Black from Pulsar" at bounding box center [505, 417] width 171 height 171
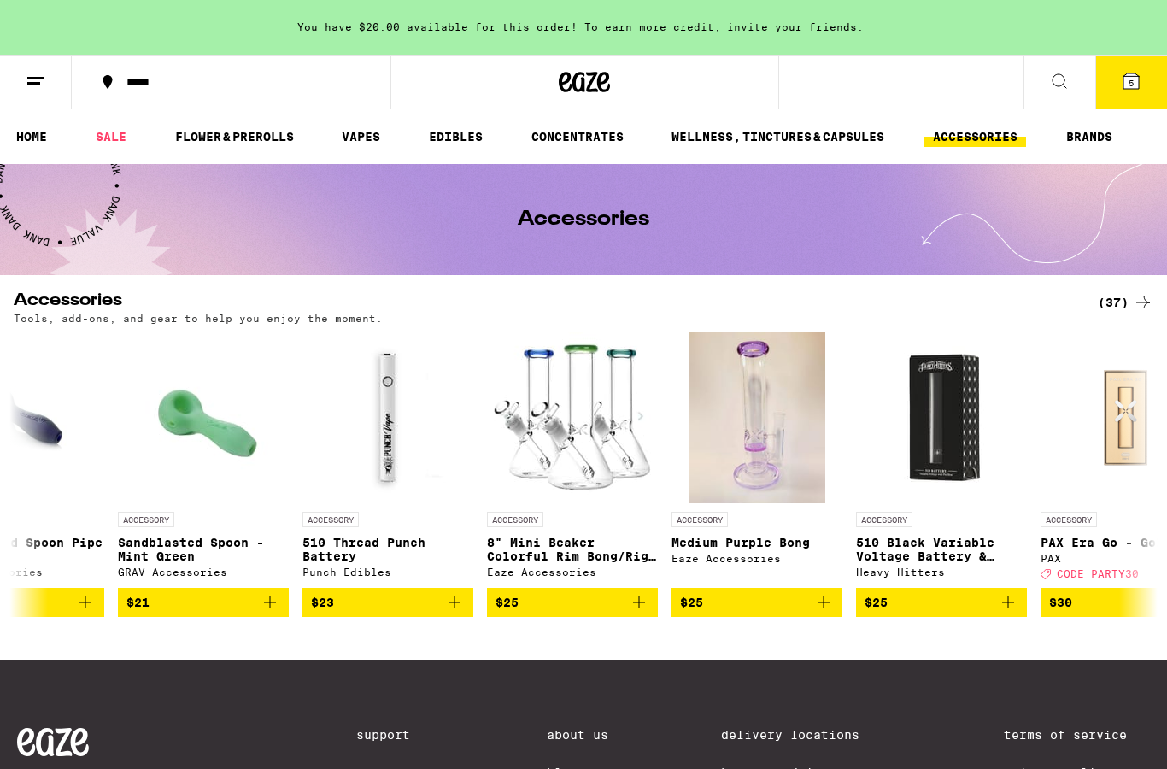
scroll to position [0, 3587]
click at [383, 550] on p "510 Thread Punch Battery" at bounding box center [388, 549] width 171 height 27
click at [390, 462] on img "Open page for 510 Thread Punch Battery from Punch Edibles" at bounding box center [388, 417] width 171 height 171
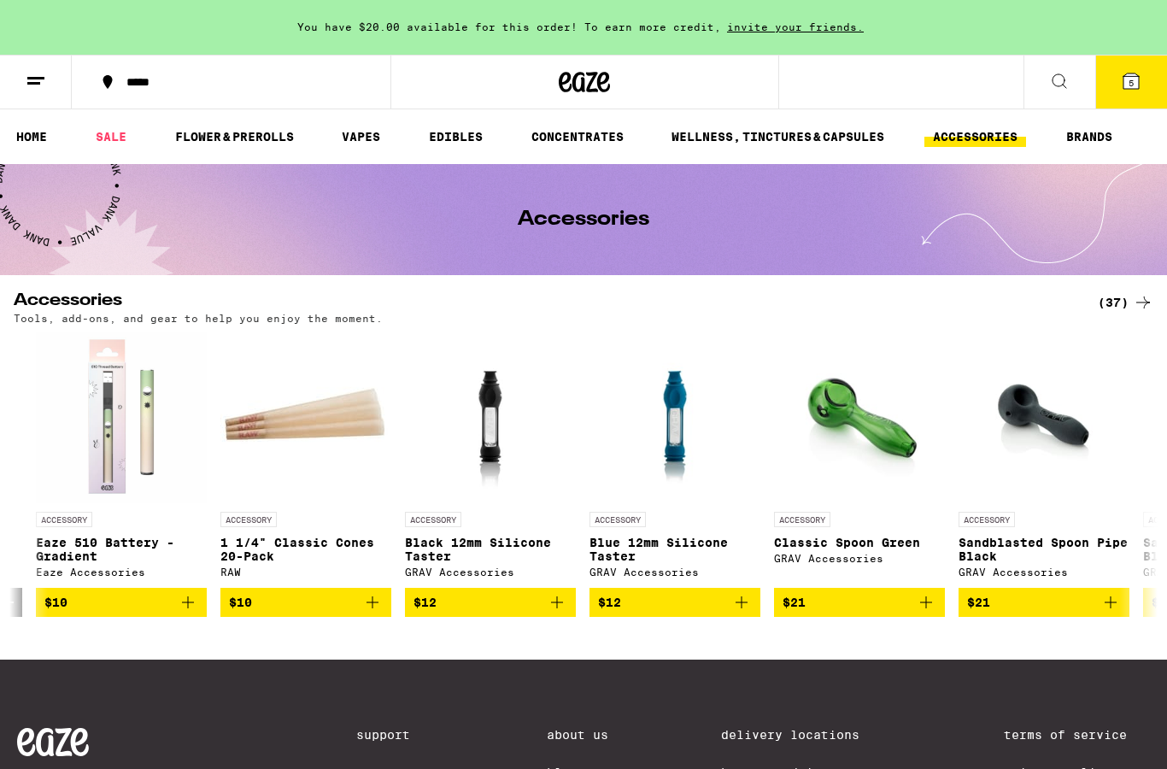
scroll to position [0, 2376]
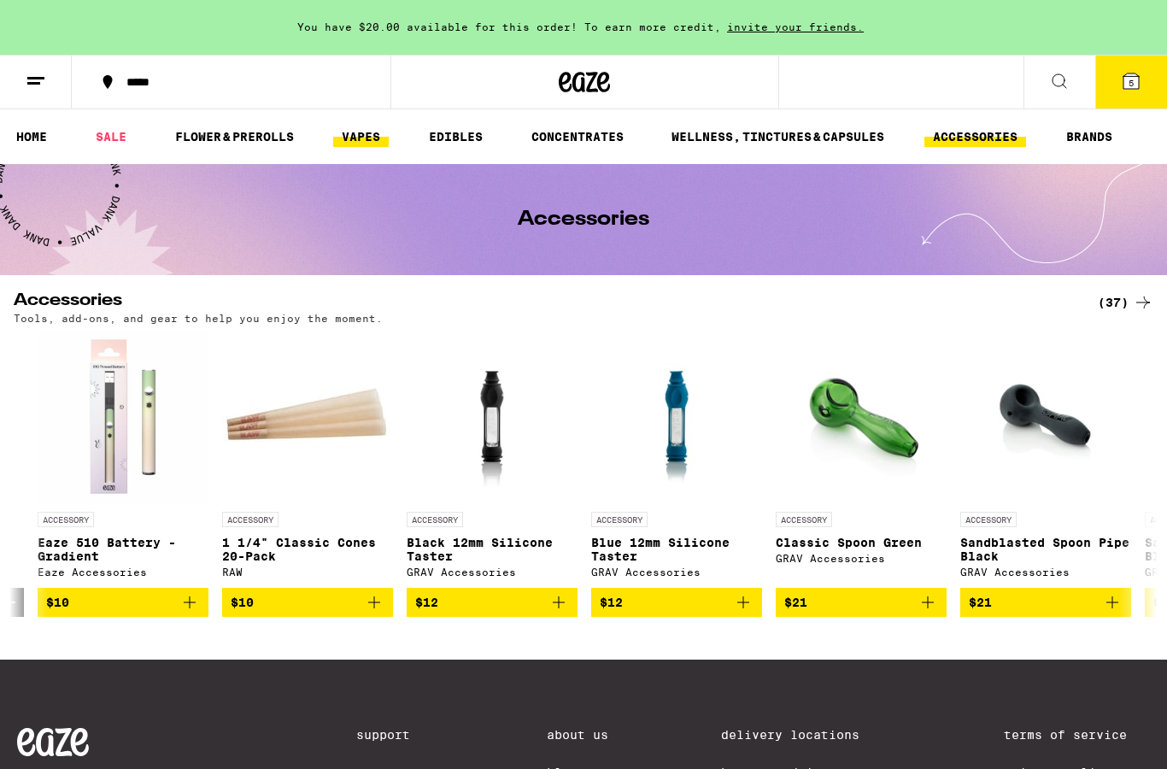
click at [360, 138] on link "VAPES" at bounding box center [361, 136] width 56 height 21
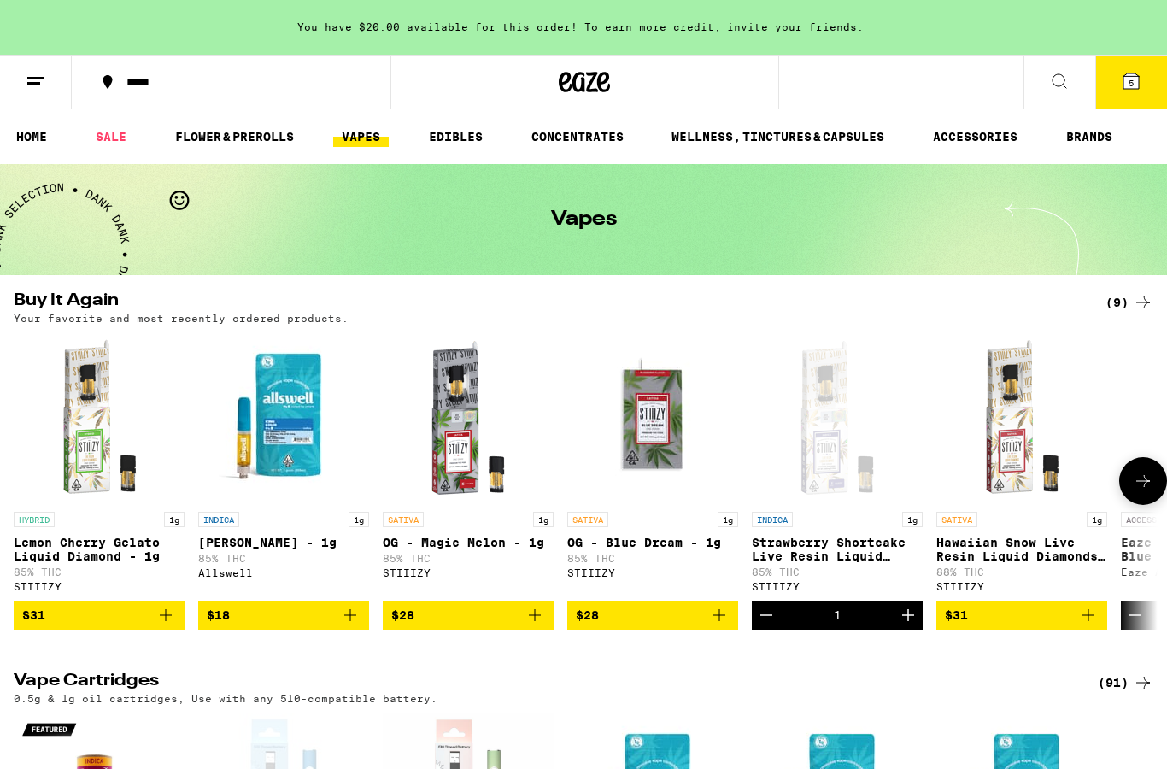
click at [717, 502] on img "Open page for OG - Blue Dream - 1g from STIIIZY" at bounding box center [652, 417] width 171 height 171
click at [1137, 308] on icon at bounding box center [1143, 302] width 21 height 21
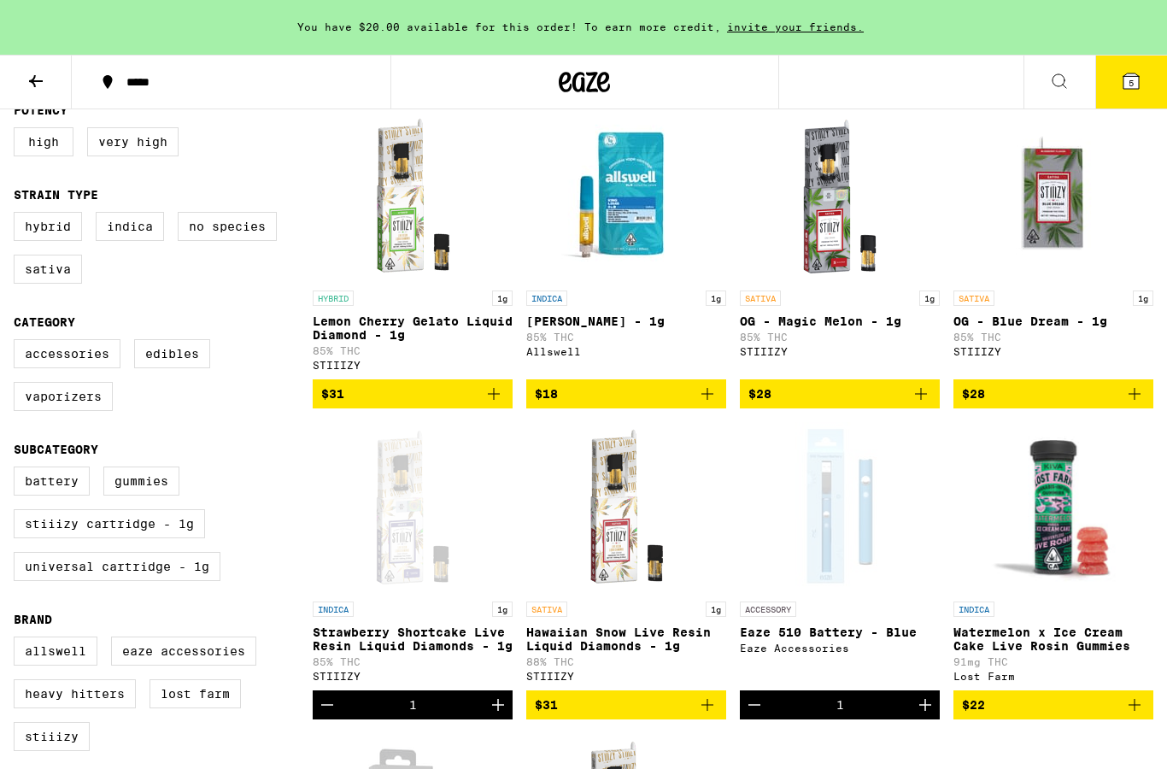
scroll to position [188, 0]
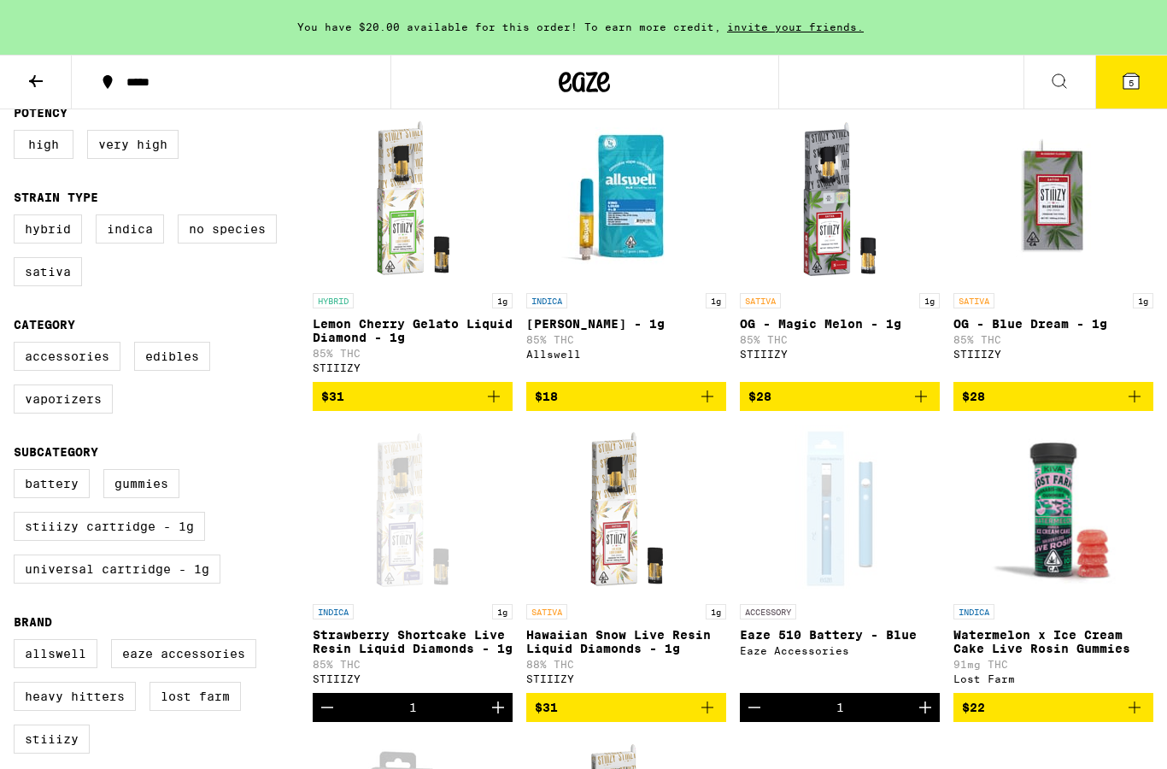
click at [1082, 718] on span "$22" at bounding box center [1053, 707] width 183 height 21
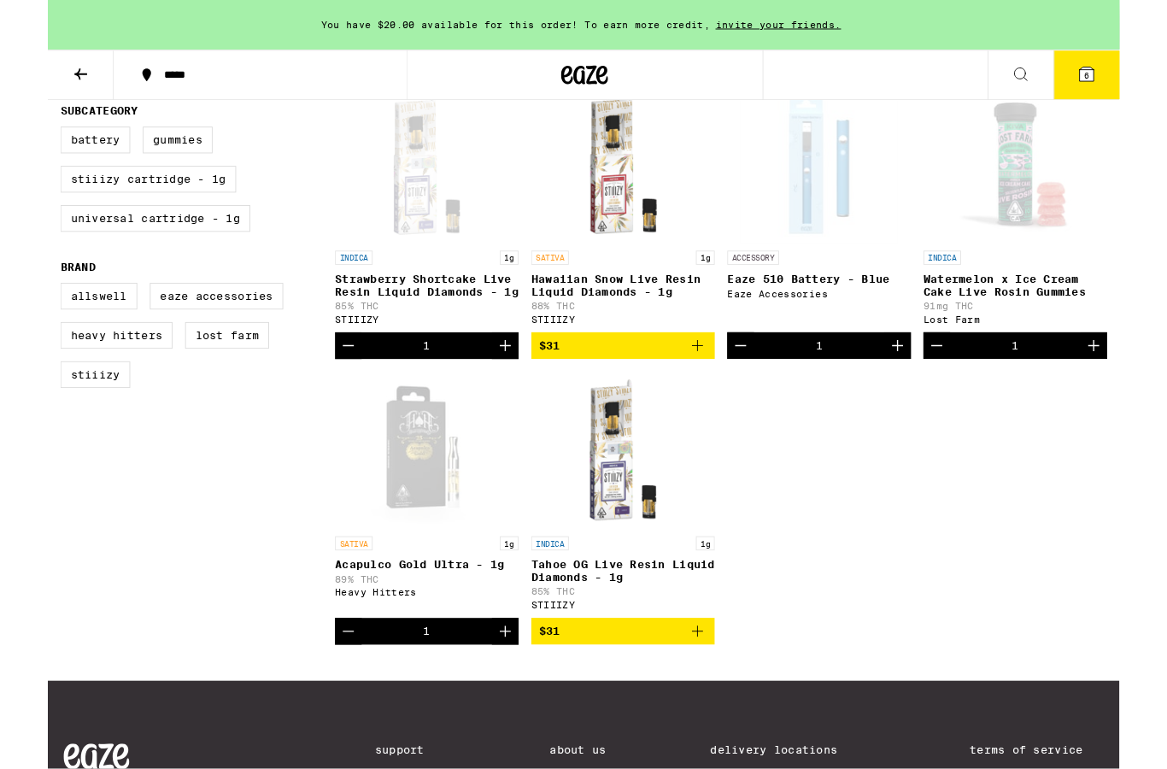
scroll to position [524, 0]
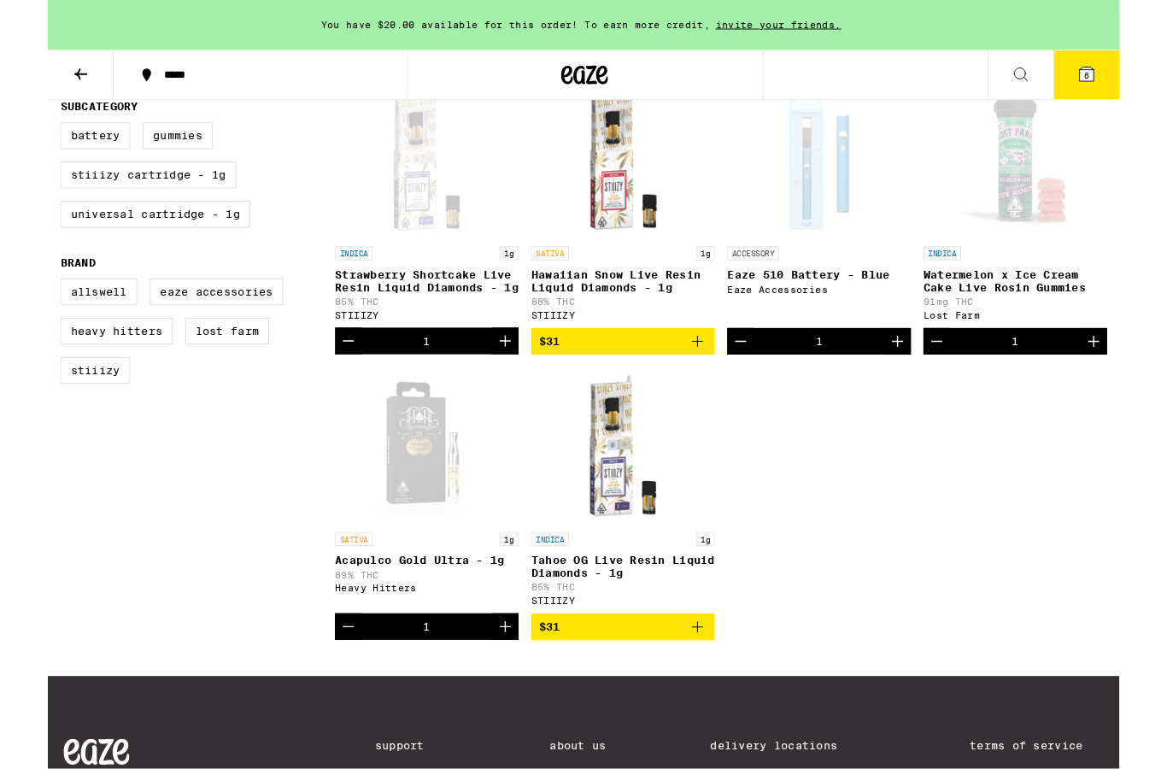
click at [675, 382] on span "$31" at bounding box center [626, 371] width 183 height 21
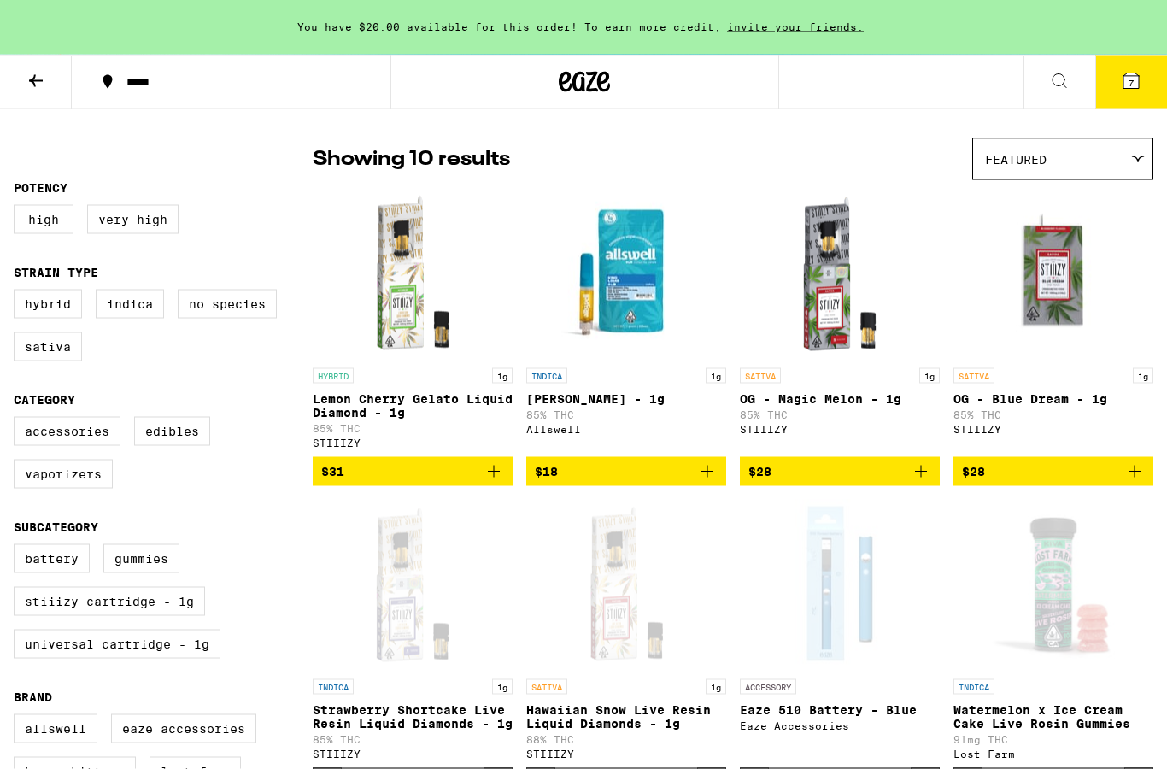
scroll to position [0, 0]
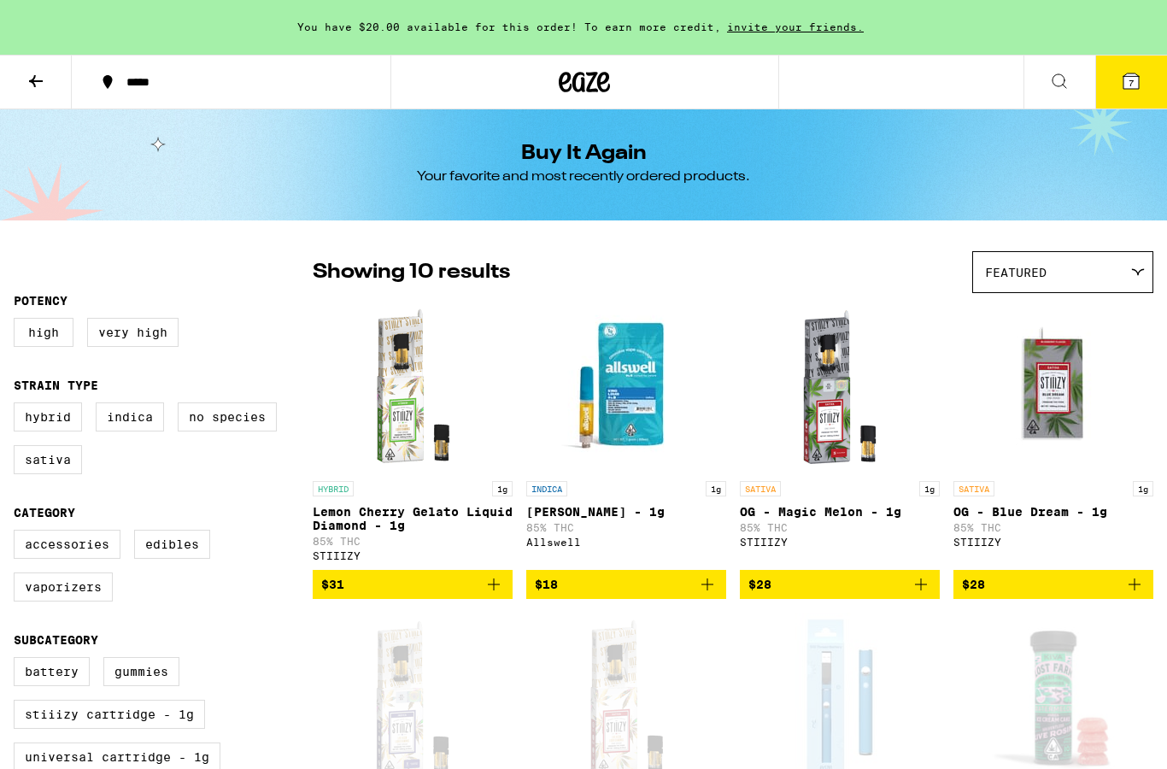
click at [26, 83] on icon at bounding box center [36, 81] width 21 height 21
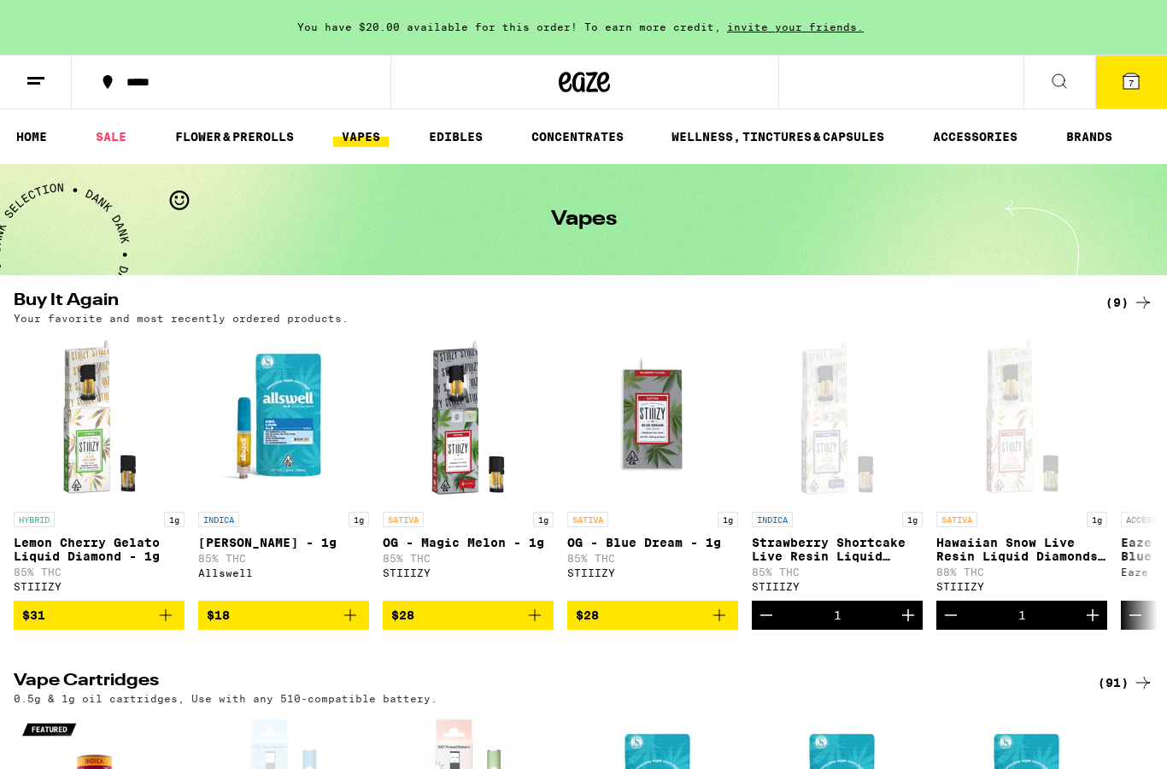
scroll to position [1, 0]
click at [365, 133] on link "VAPES" at bounding box center [361, 136] width 56 height 21
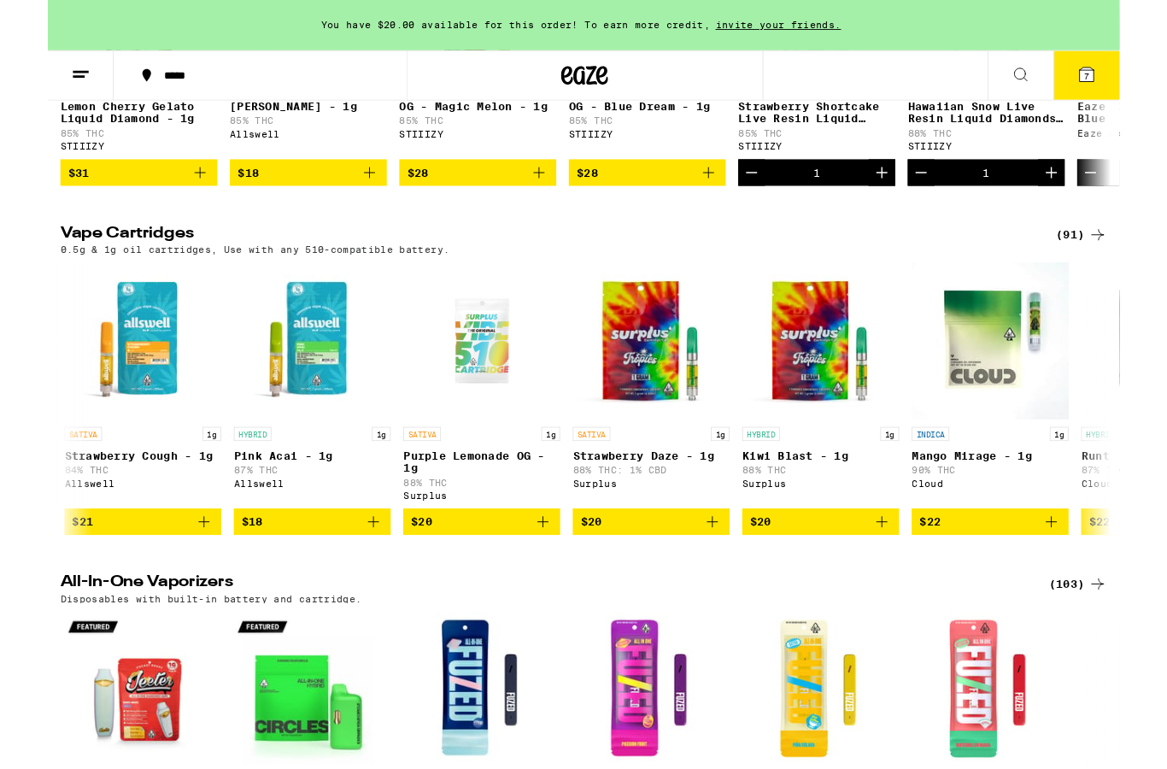
scroll to position [0, 920]
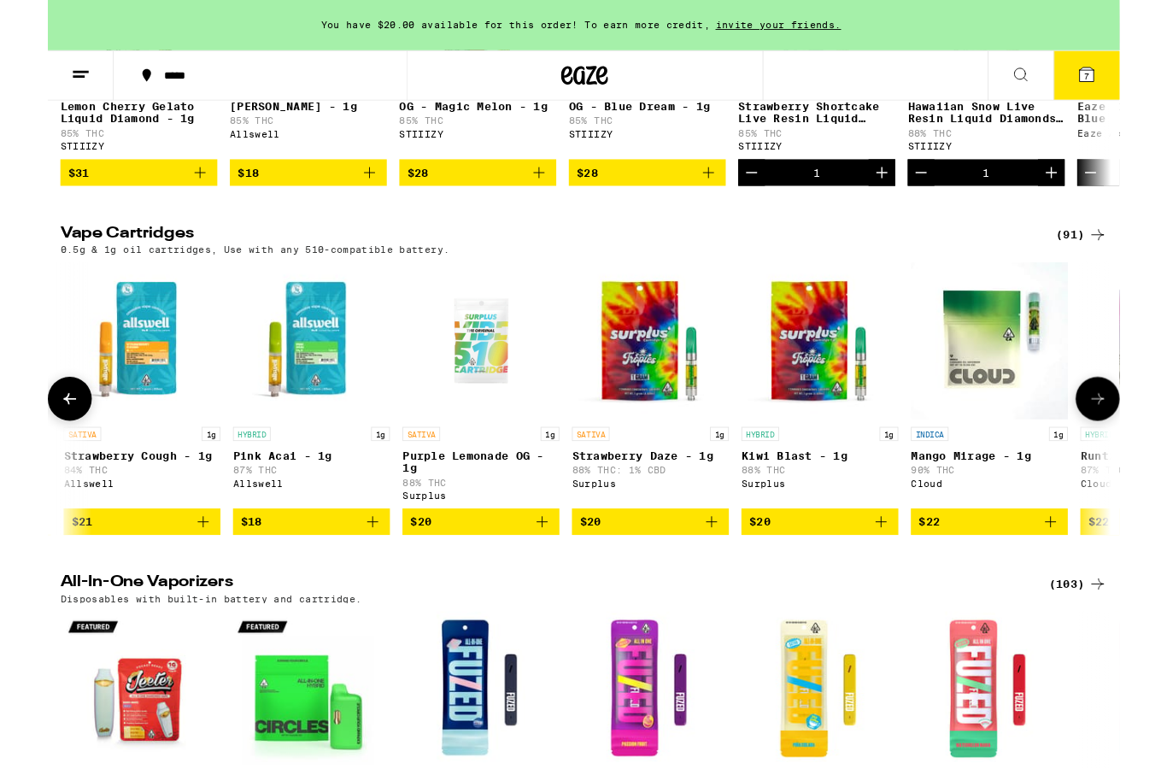
click at [478, 410] on img "Open page for Purple Lemonade OG - 1g from Surplus" at bounding box center [472, 370] width 138 height 171
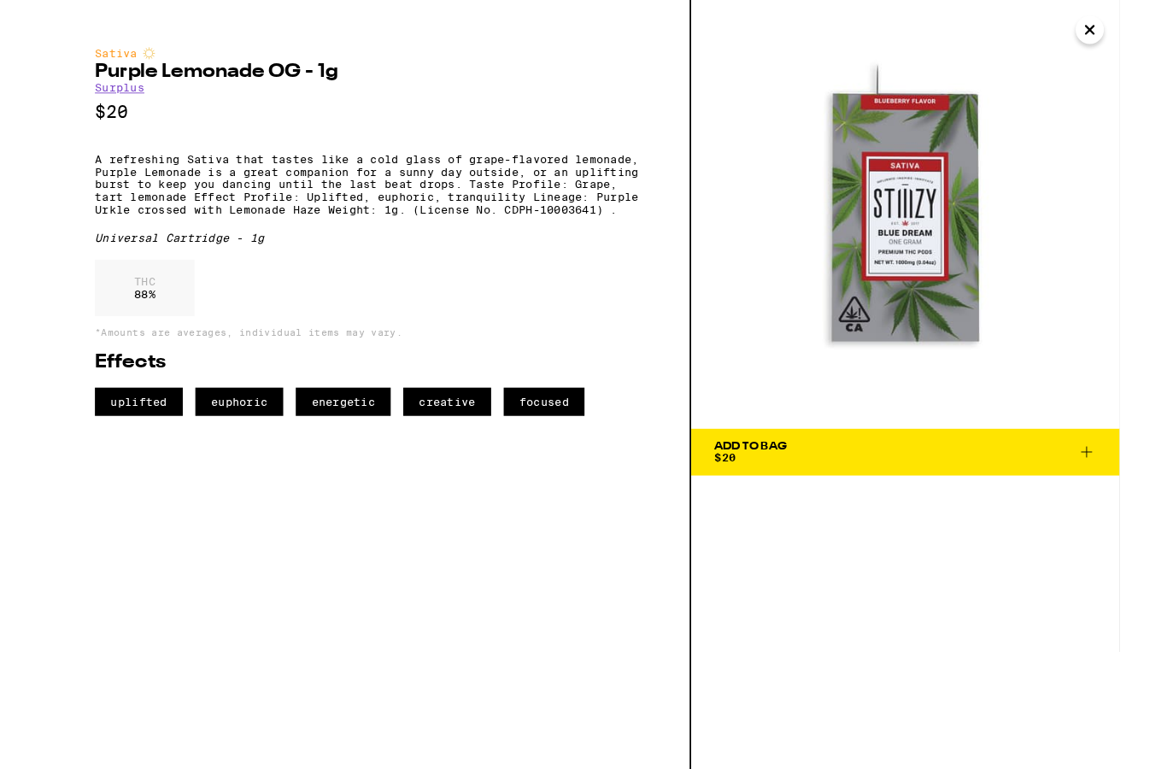
scroll to position [496, 0]
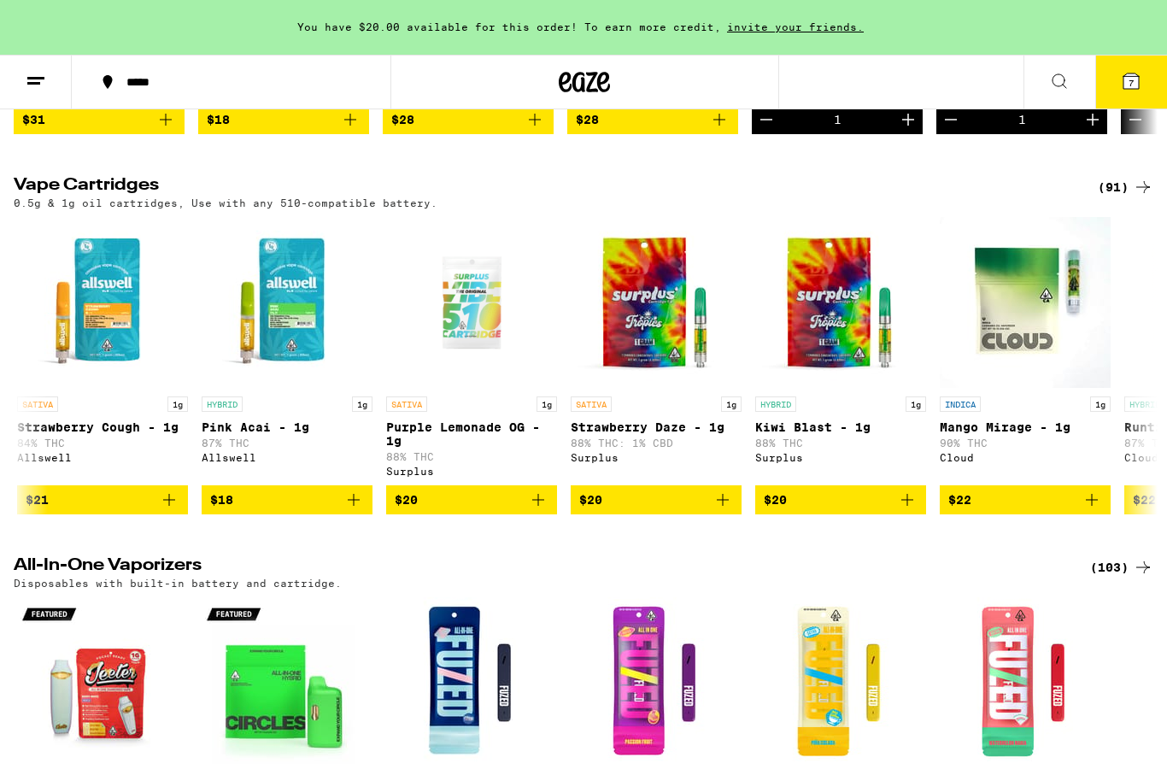
scroll to position [427, 0]
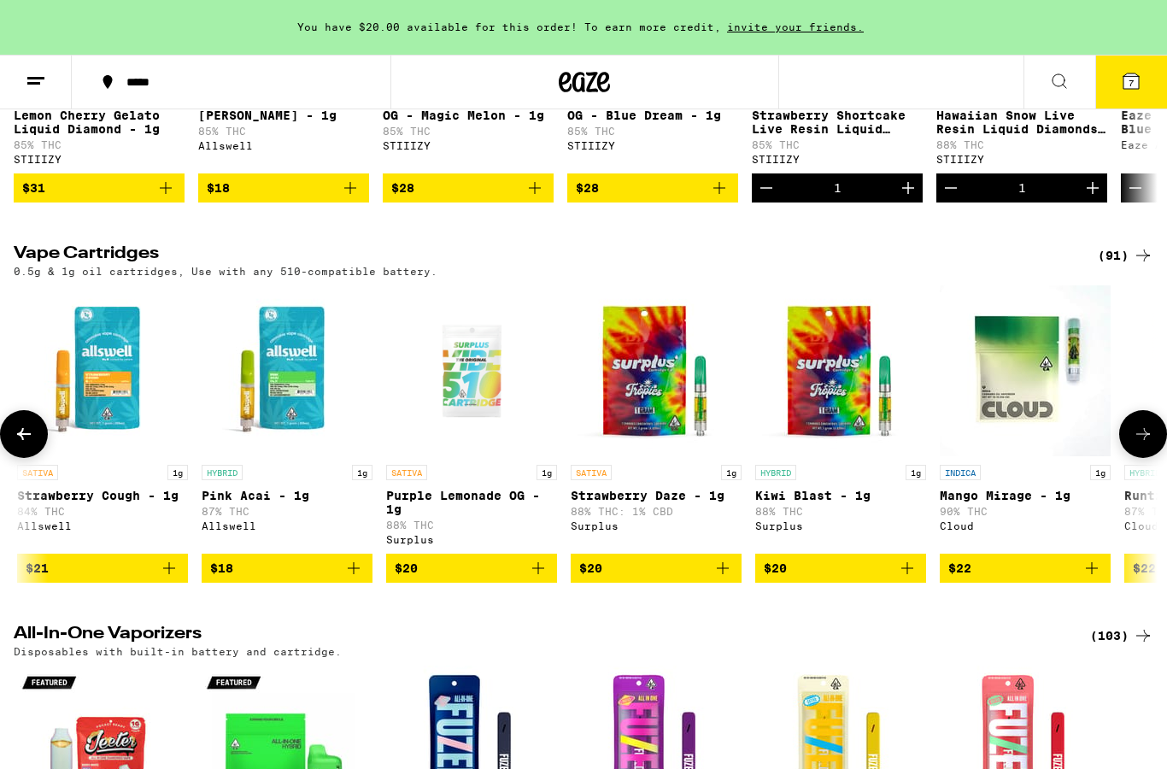
click at [475, 391] on img "Open page for Purple Lemonade OG - 1g from Surplus" at bounding box center [472, 370] width 138 height 171
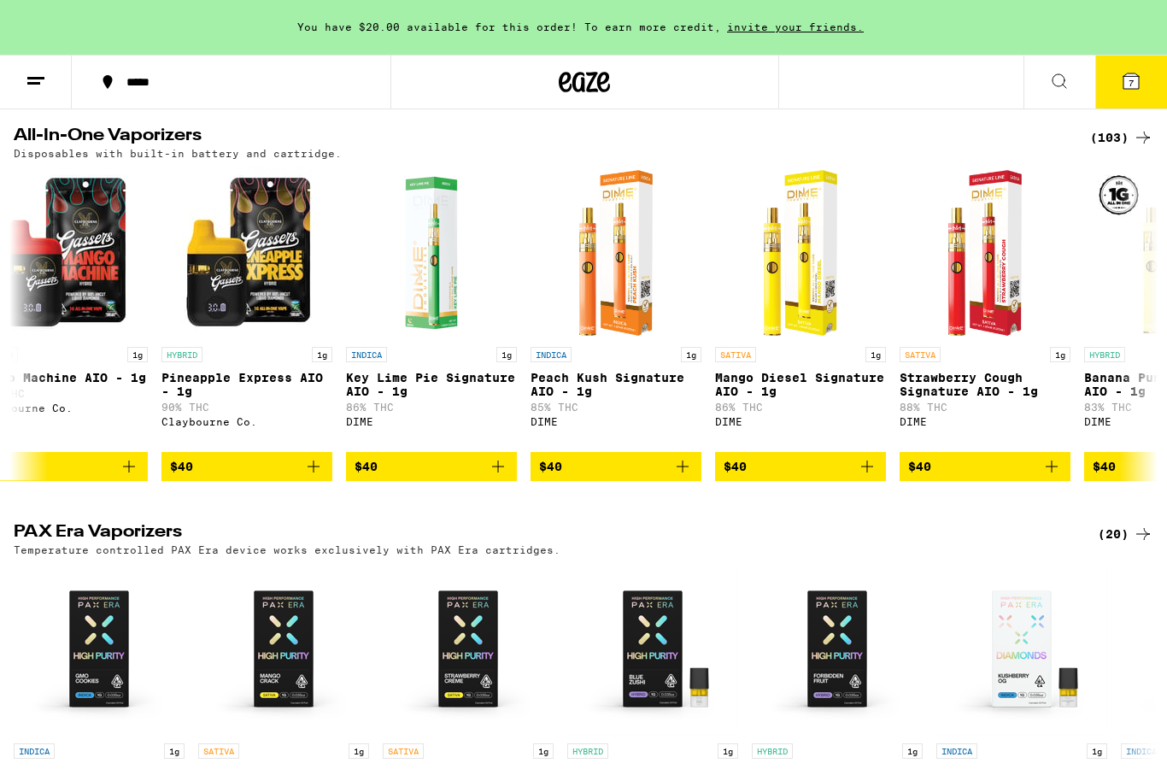
scroll to position [0, 15913]
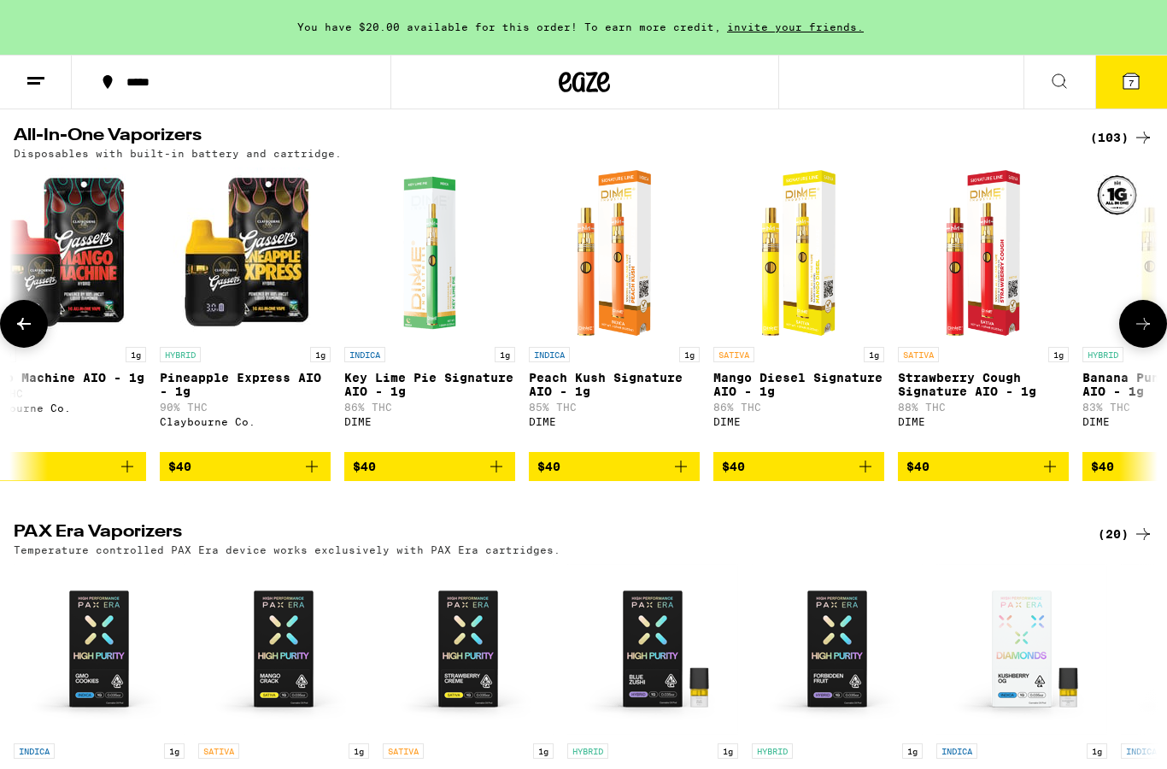
click at [957, 398] on p "Strawberry Cough Signature AIO - 1g" at bounding box center [983, 384] width 171 height 27
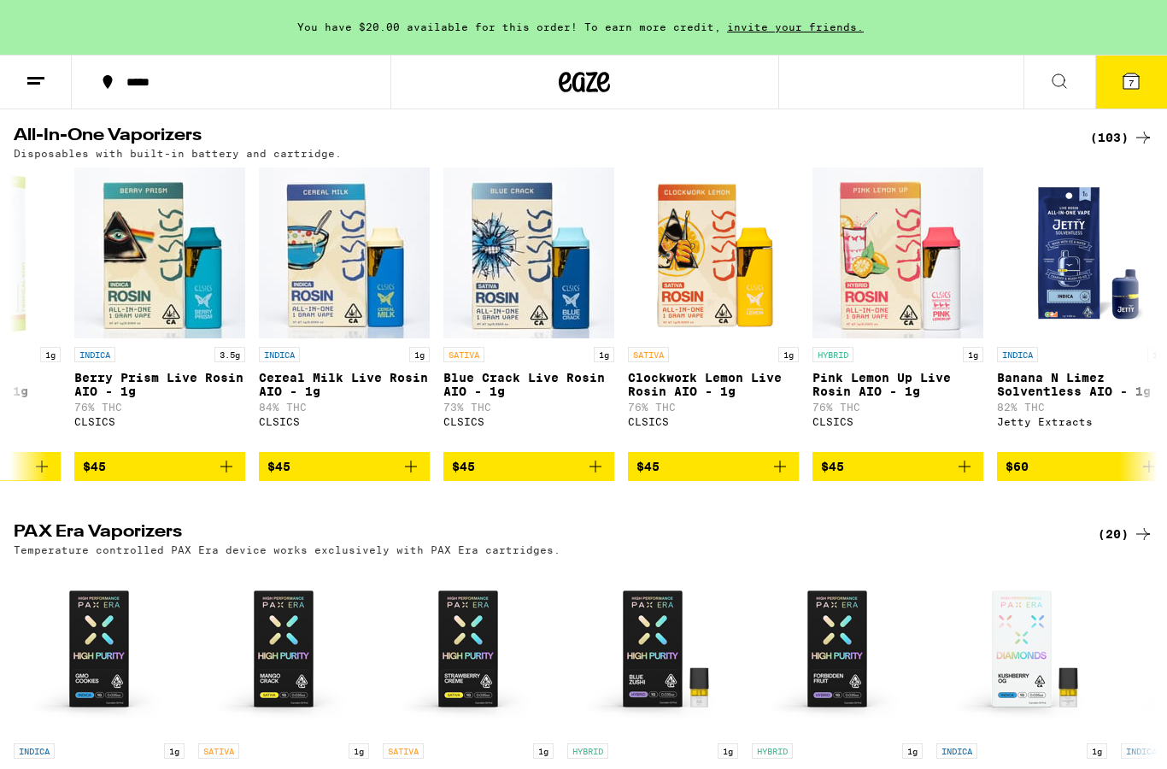
scroll to position [0, 17292]
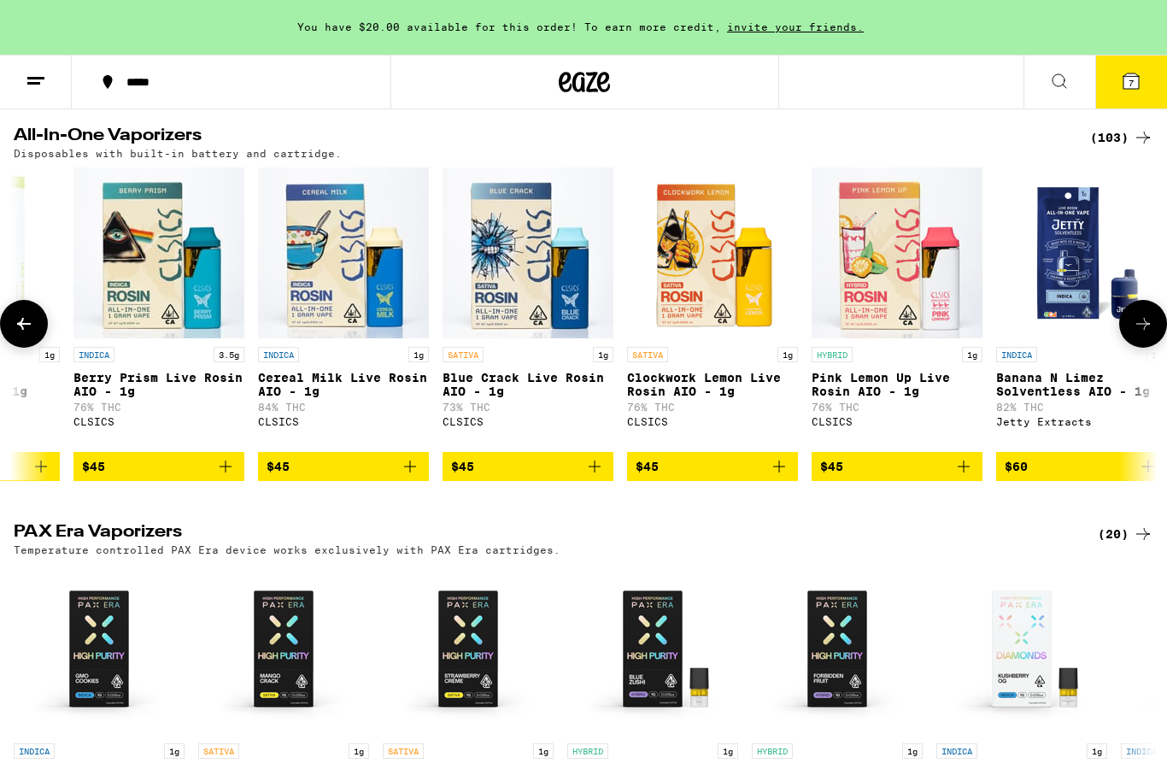
click at [517, 321] on img "Open page for Blue Crack Live Rosin AIO - 1g from CLSICS" at bounding box center [528, 253] width 171 height 171
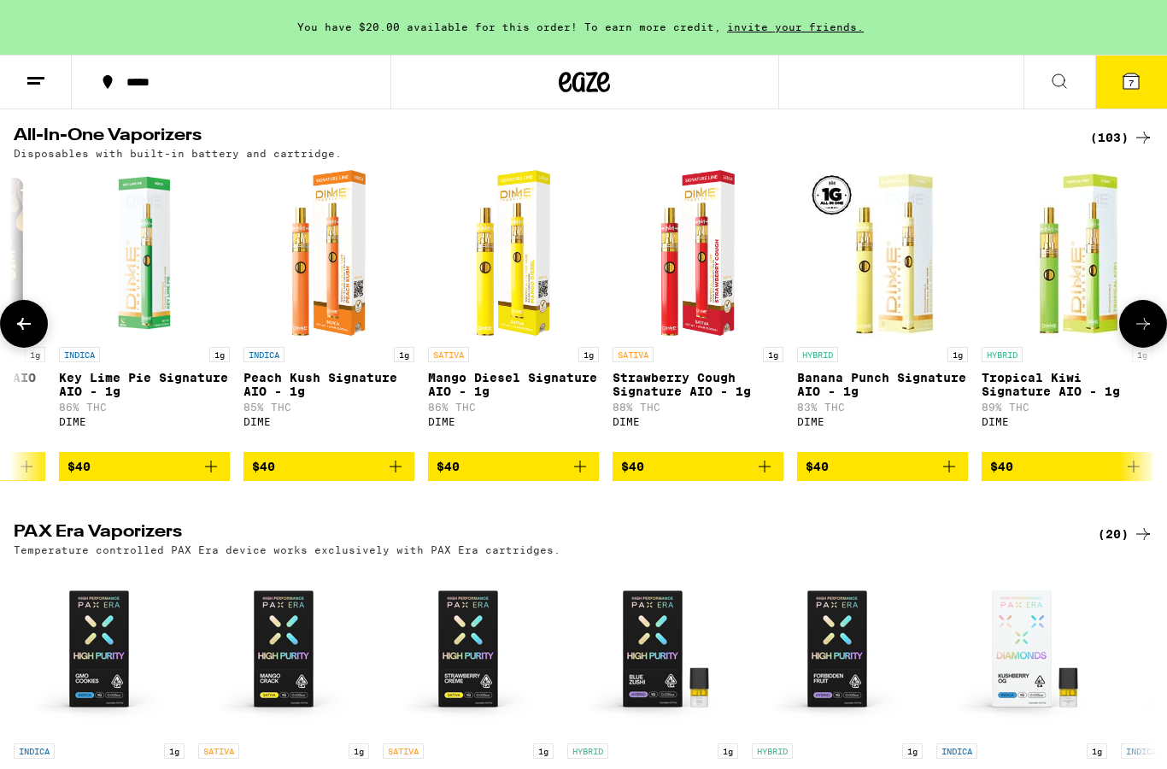
scroll to position [0, 16197]
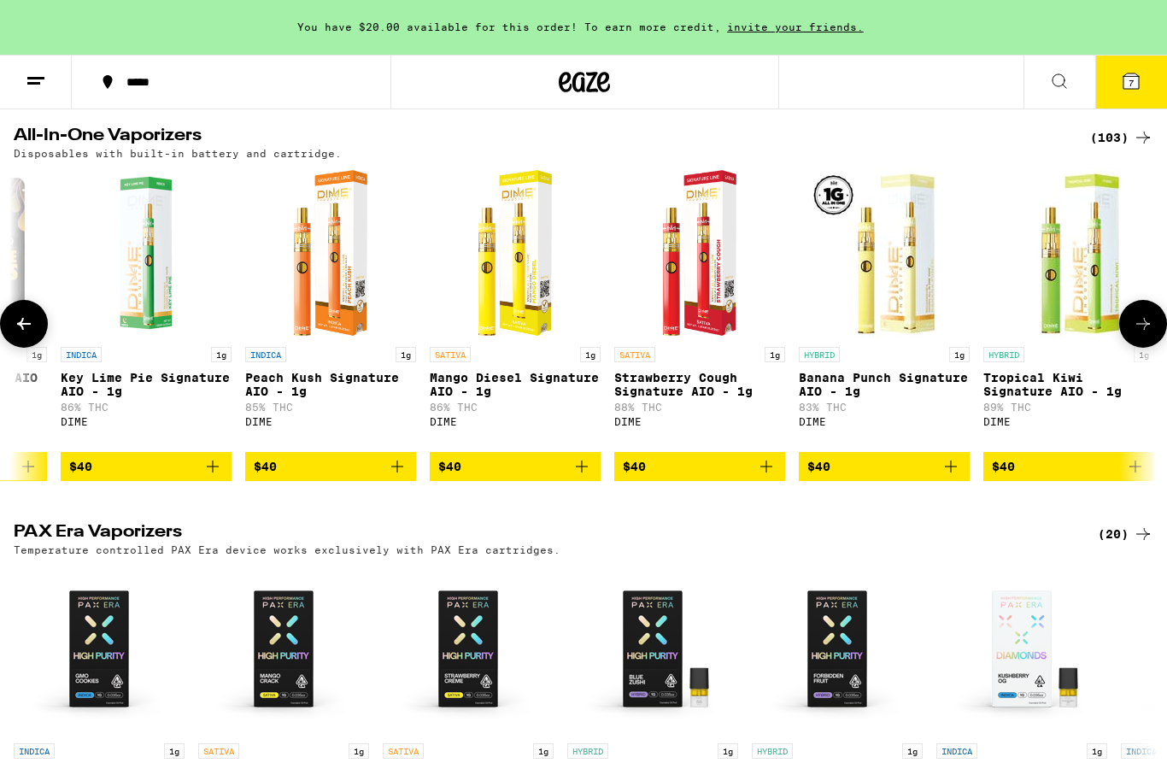
click at [710, 477] on span "$40" at bounding box center [700, 466] width 154 height 21
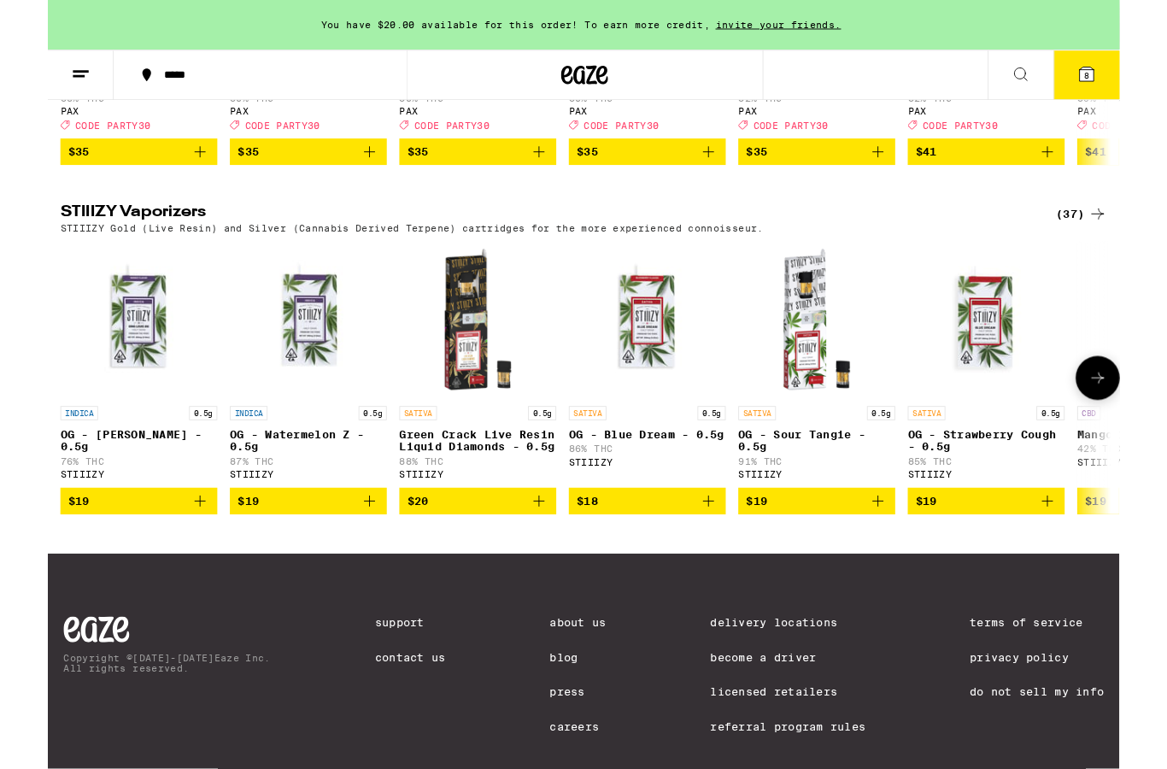
scroll to position [1638, 0]
click at [1141, 435] on button at bounding box center [1144, 411] width 48 height 48
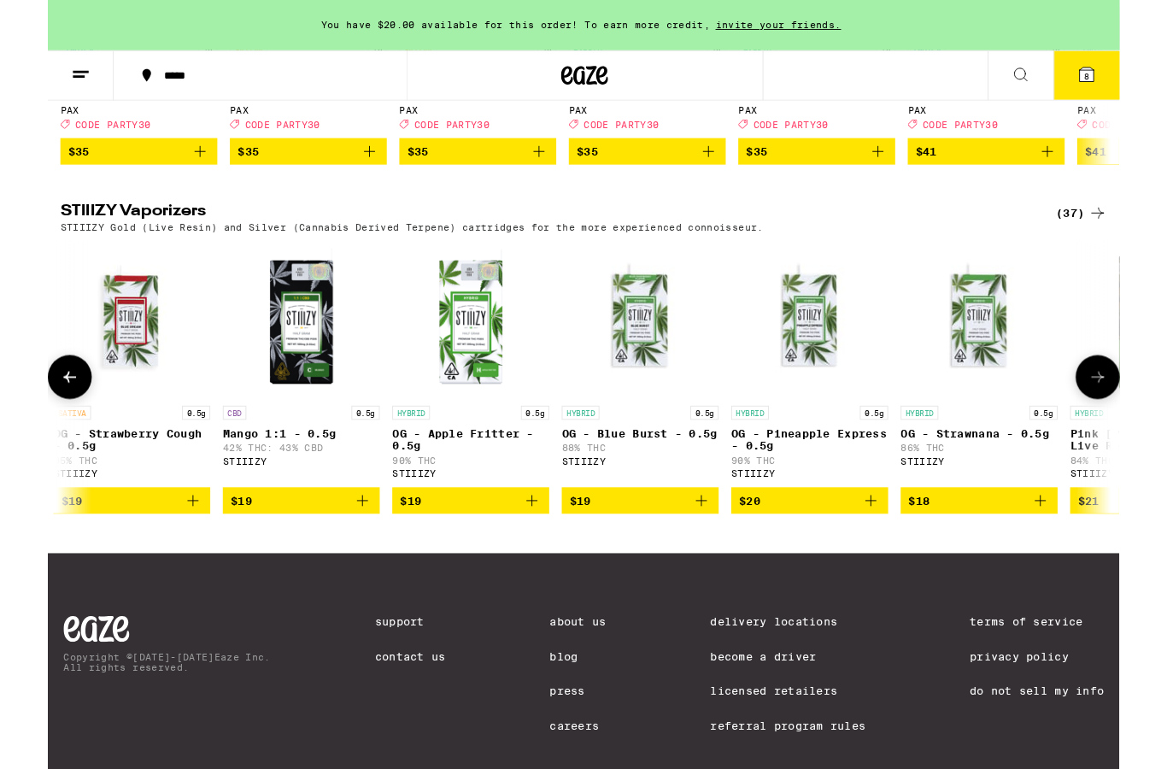
scroll to position [0, 954]
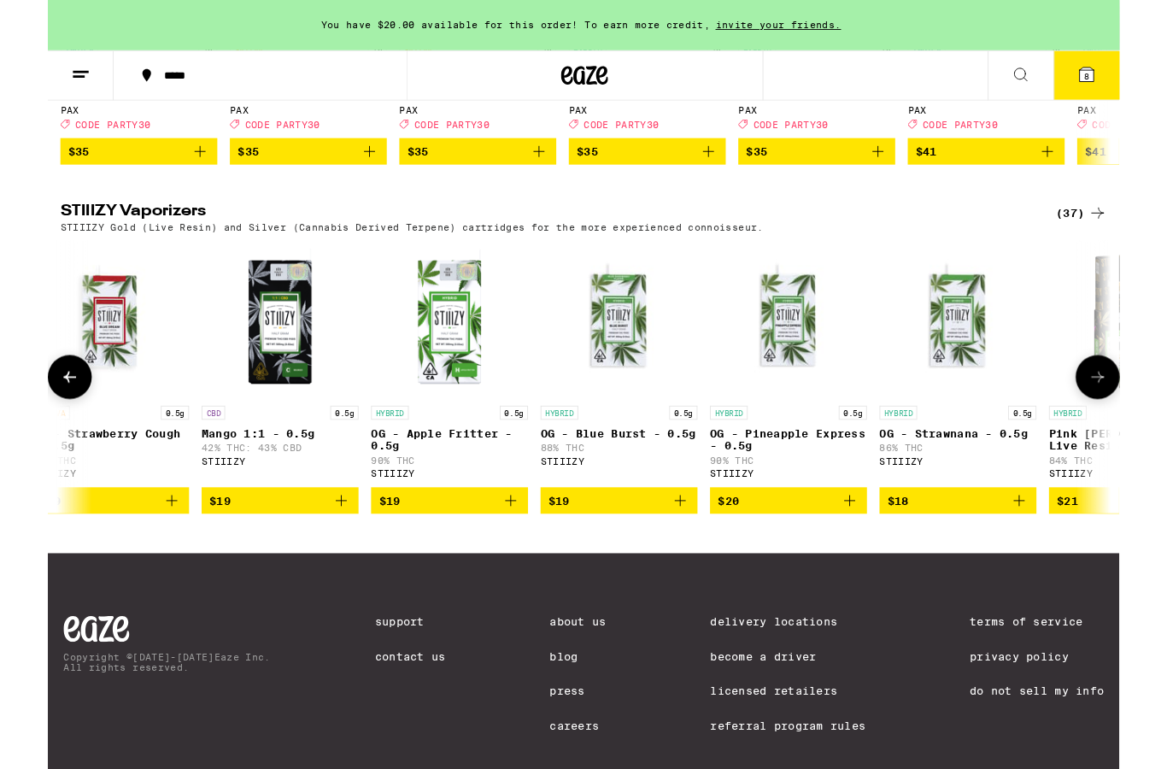
click at [1147, 417] on icon at bounding box center [1144, 411] width 14 height 12
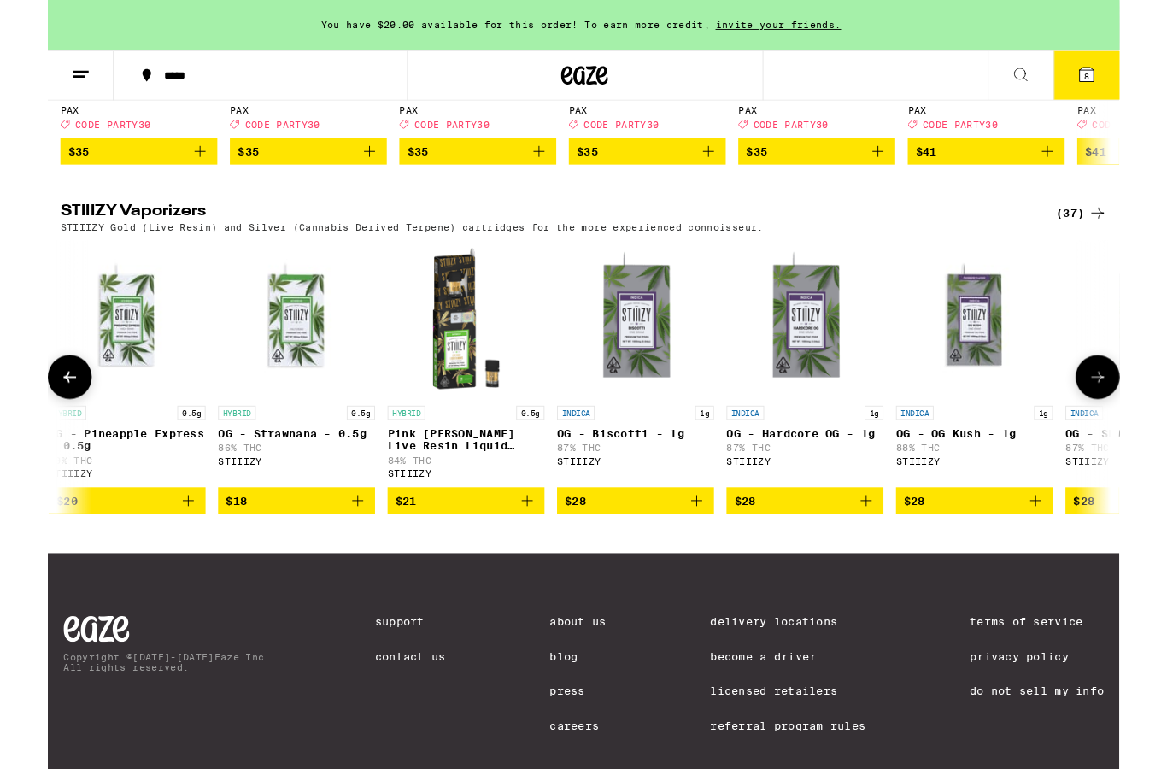
scroll to position [0, 1907]
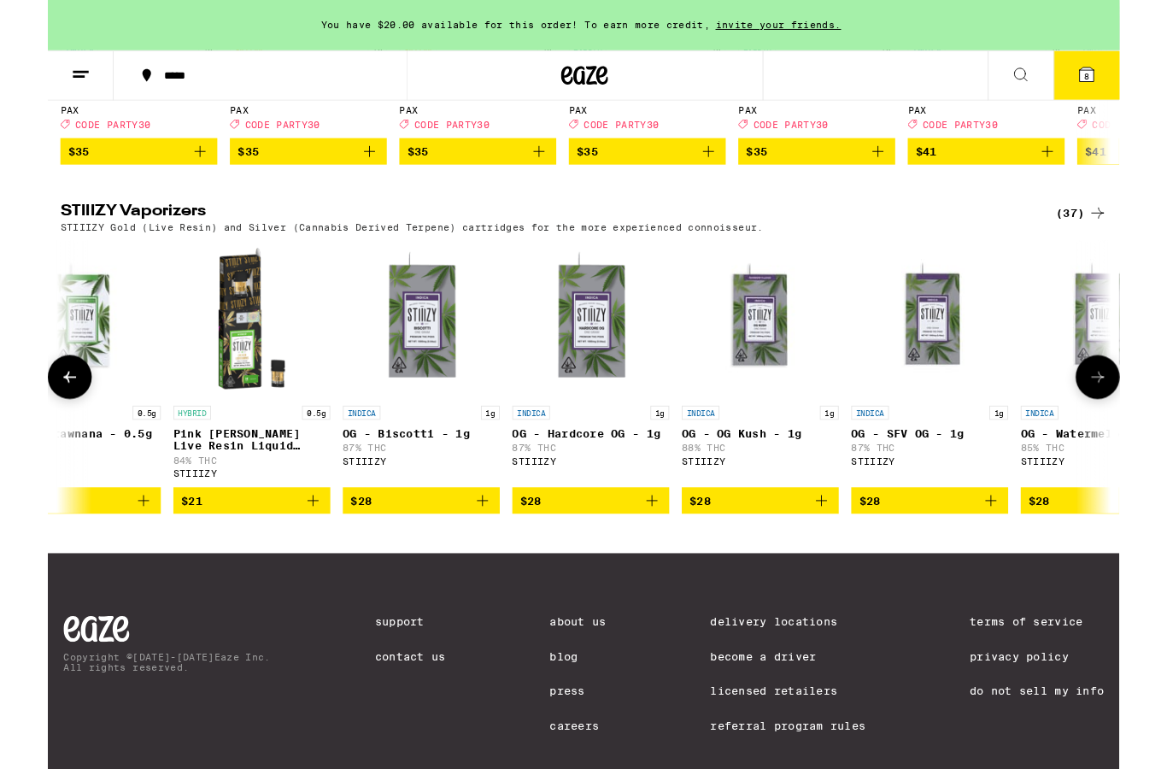
click at [1139, 421] on icon at bounding box center [1143, 411] width 21 height 21
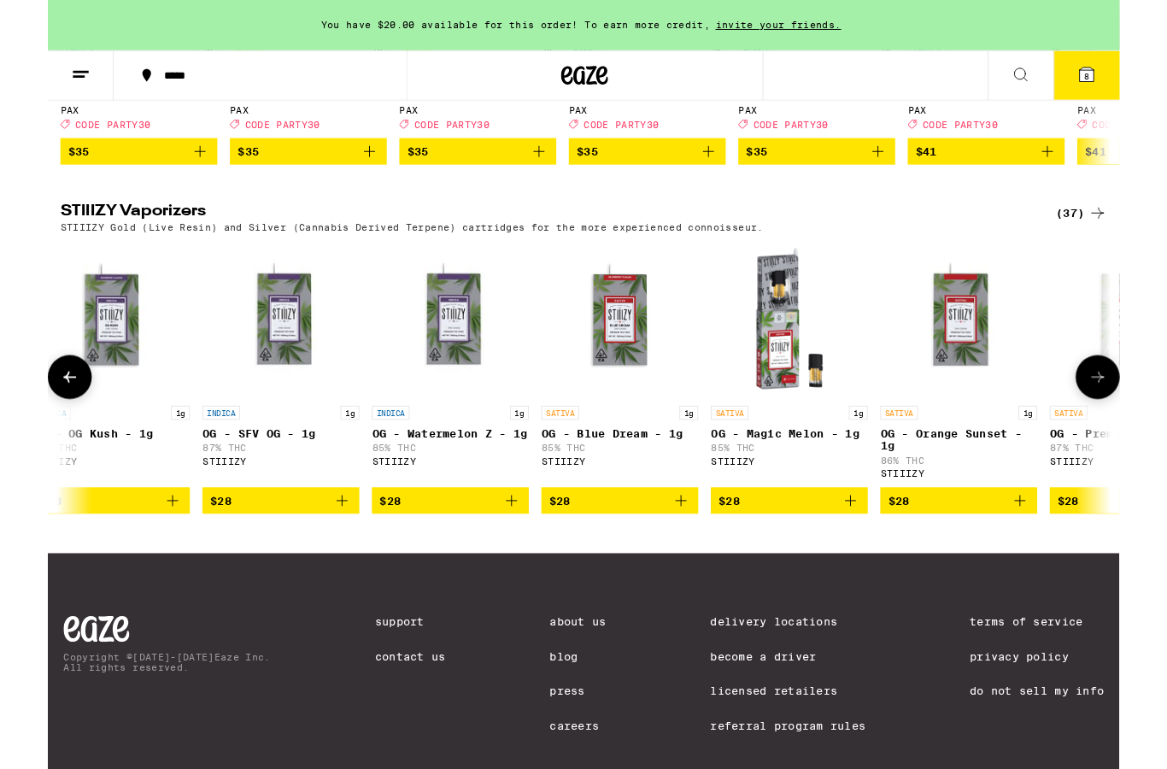
scroll to position [0, 2861]
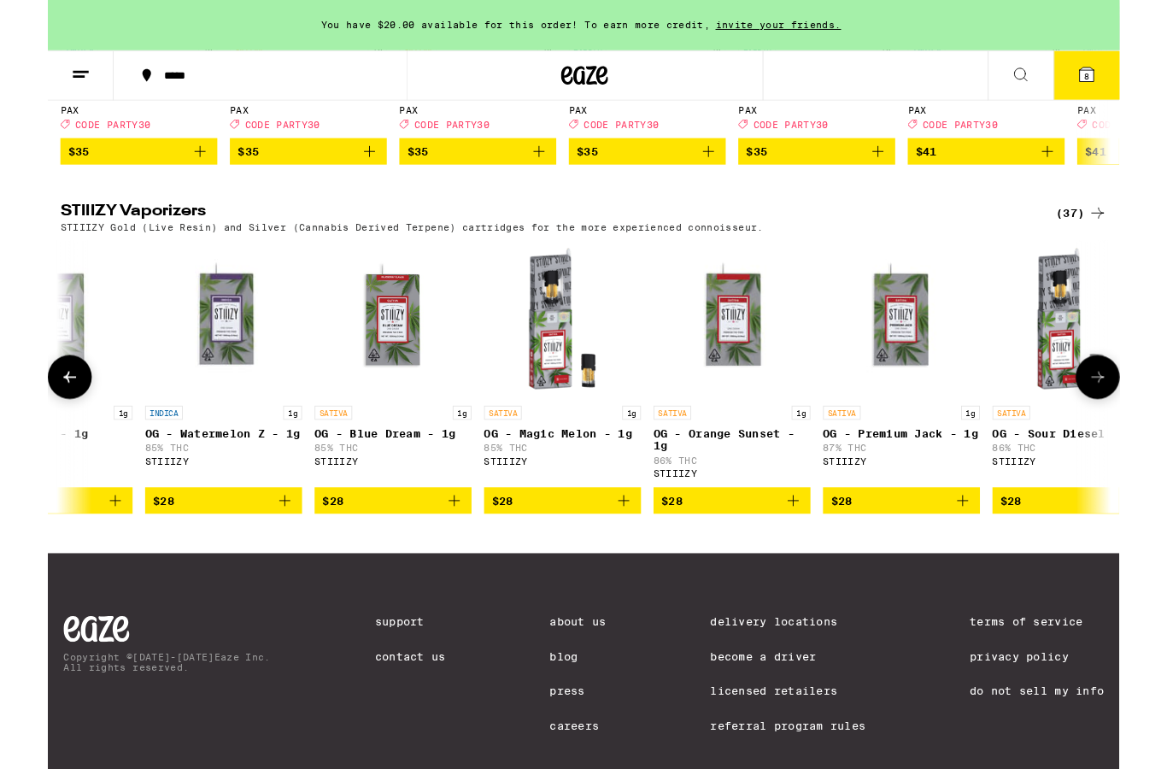
click at [1140, 421] on icon at bounding box center [1143, 411] width 21 height 21
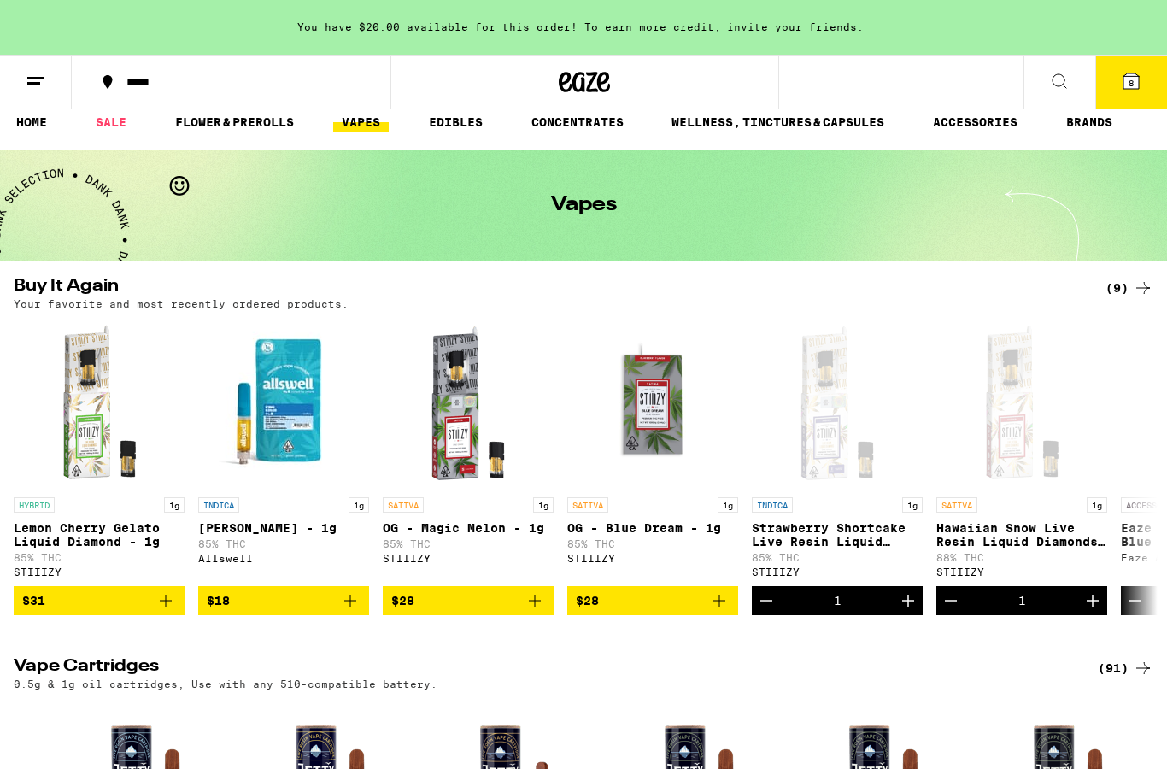
scroll to position [0, 0]
